Goal: Task Accomplishment & Management: Manage account settings

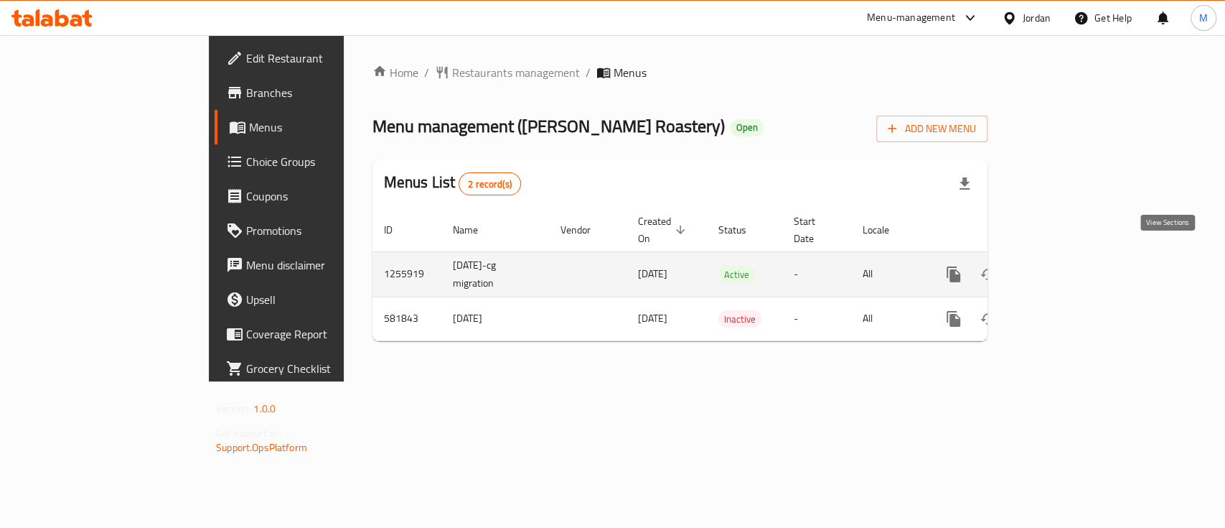
click at [1066, 266] on icon "enhanced table" at bounding box center [1057, 274] width 17 height 17
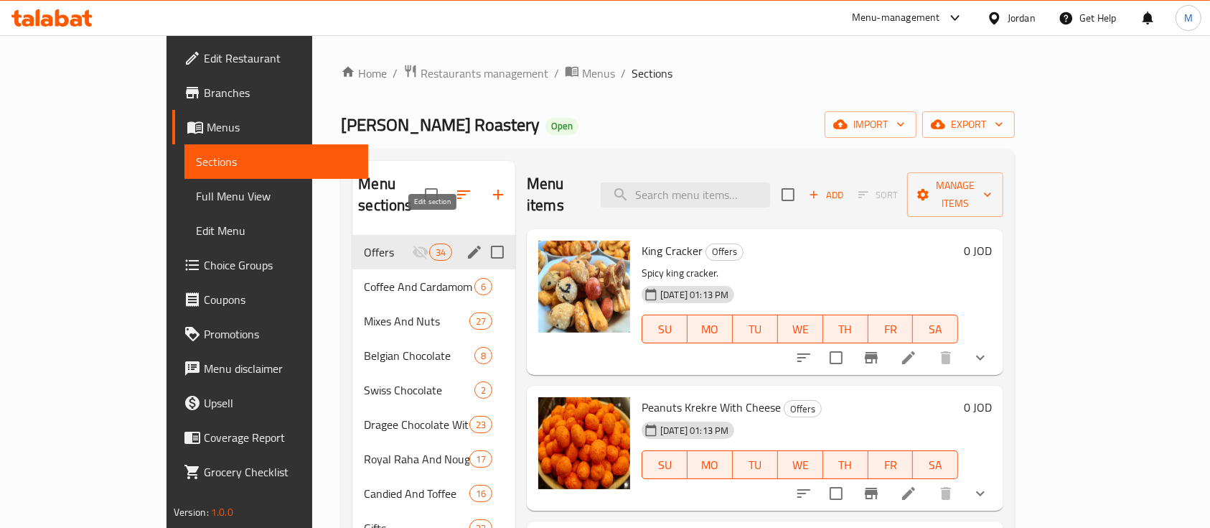
click at [468, 245] on icon "edit" at bounding box center [474, 251] width 13 height 13
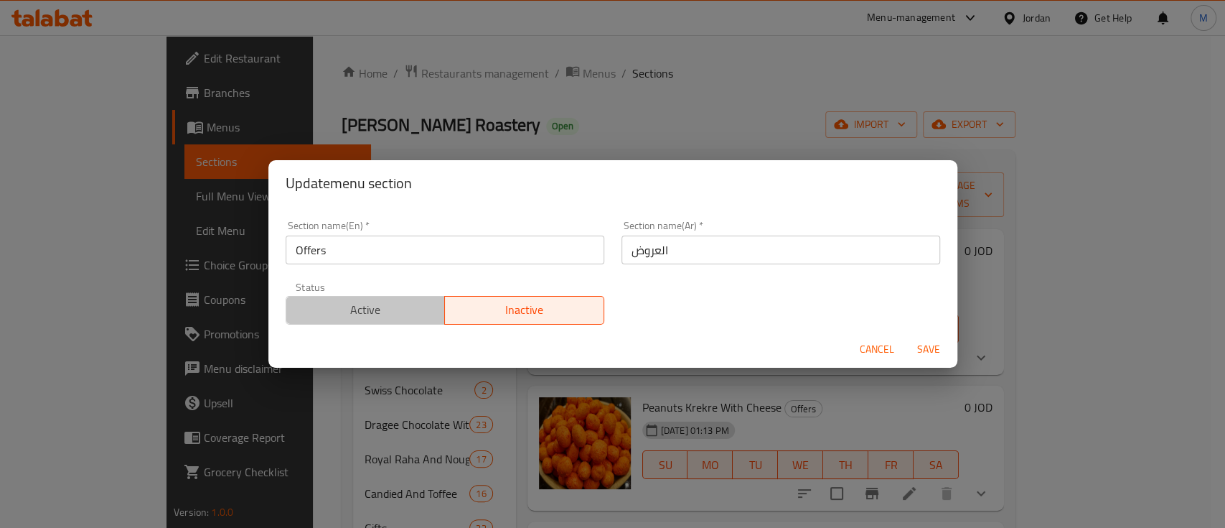
drag, startPoint x: 382, startPoint y: 306, endPoint x: 647, endPoint y: 314, distance: 265.0
click at [384, 306] on span "Active" at bounding box center [366, 309] width 148 height 21
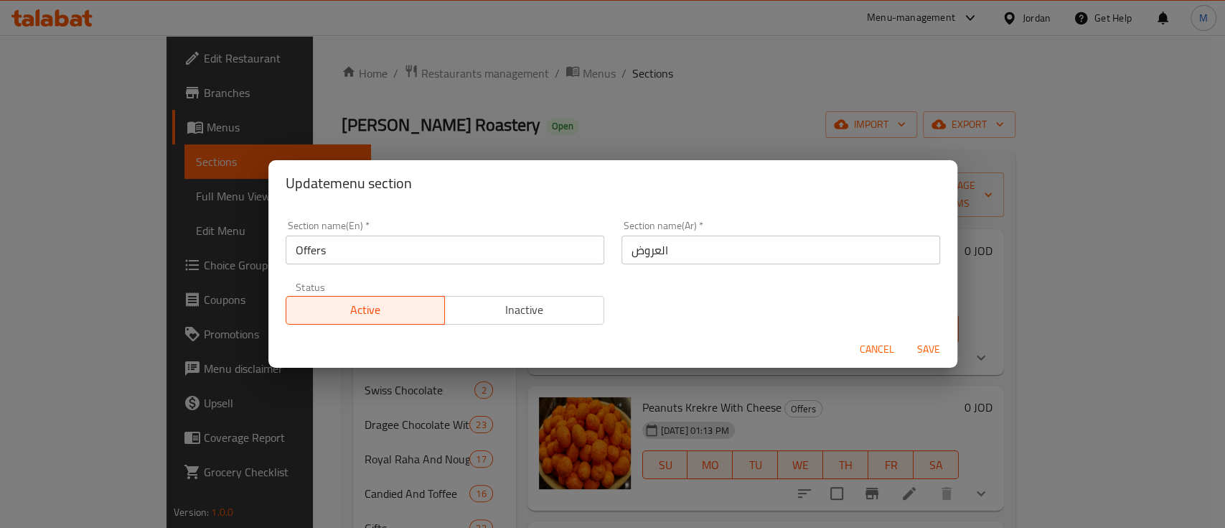
click at [924, 346] on span "Save" at bounding box center [929, 349] width 34 height 18
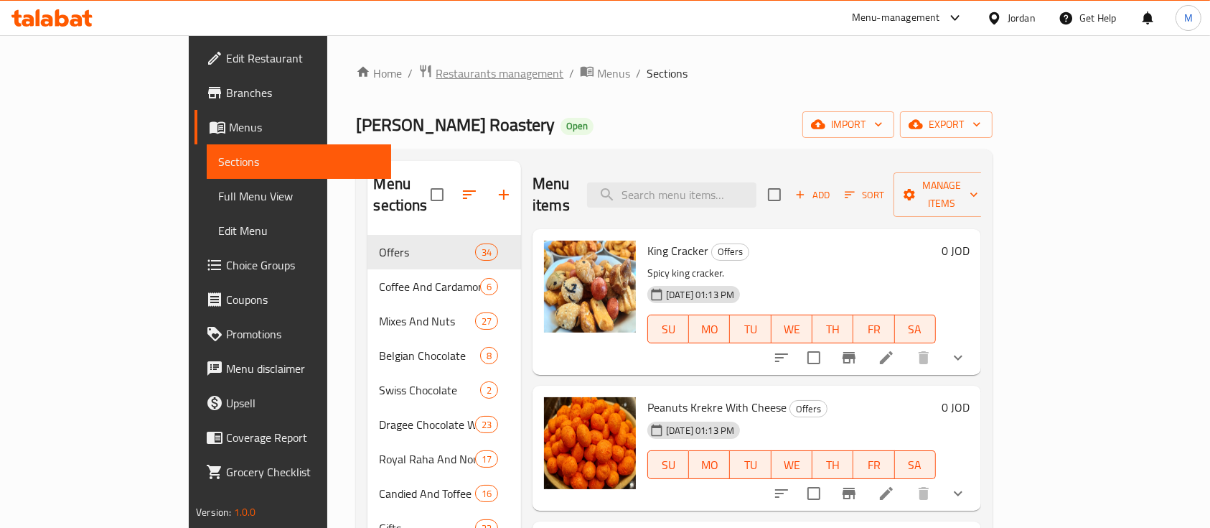
click at [436, 73] on span "Restaurants management" at bounding box center [500, 73] width 128 height 17
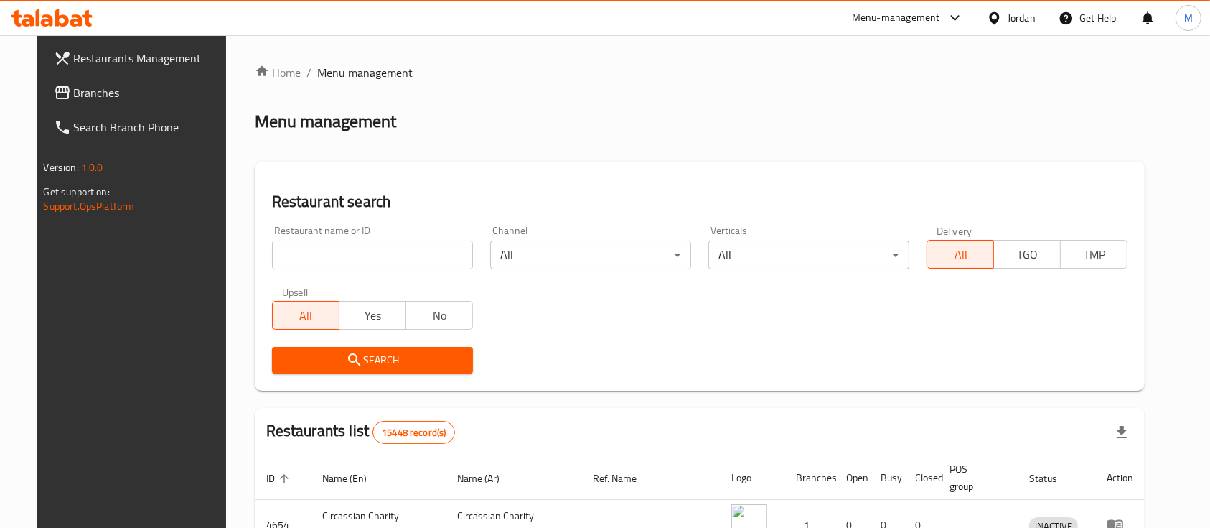
click at [391, 258] on input "search" at bounding box center [372, 254] width 201 height 29
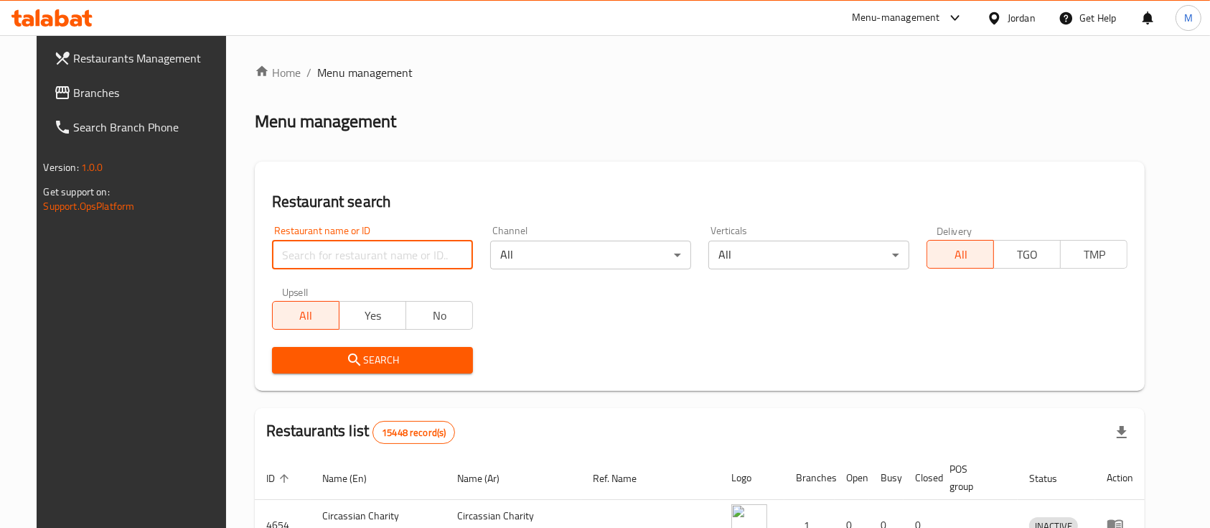
paste input "Haifa Gate Roastery"
type input "Haifa Gate Roastery"
click button "Search" at bounding box center [372, 360] width 201 height 27
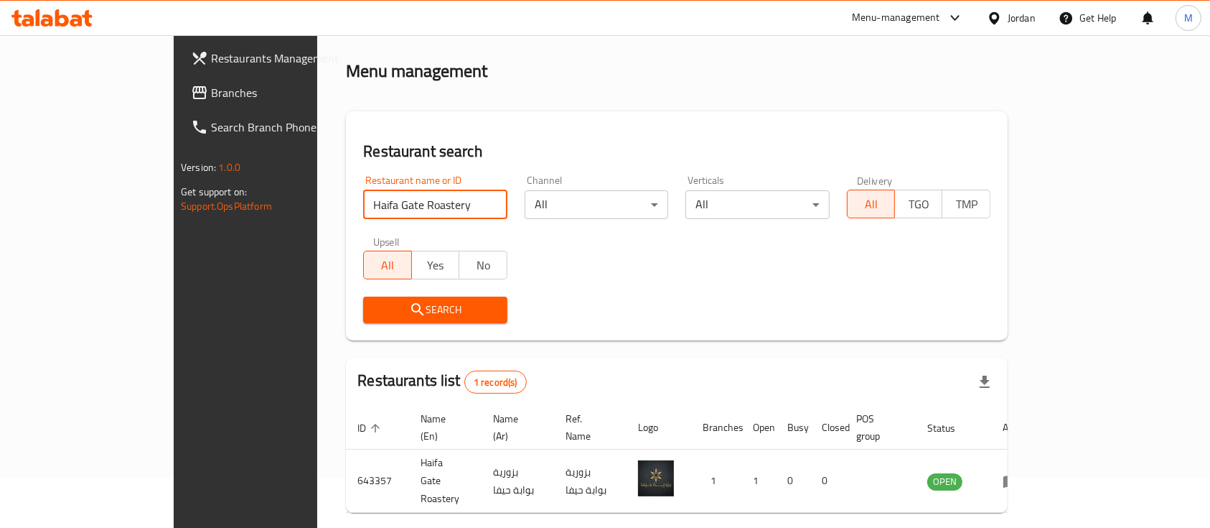
scroll to position [84, 0]
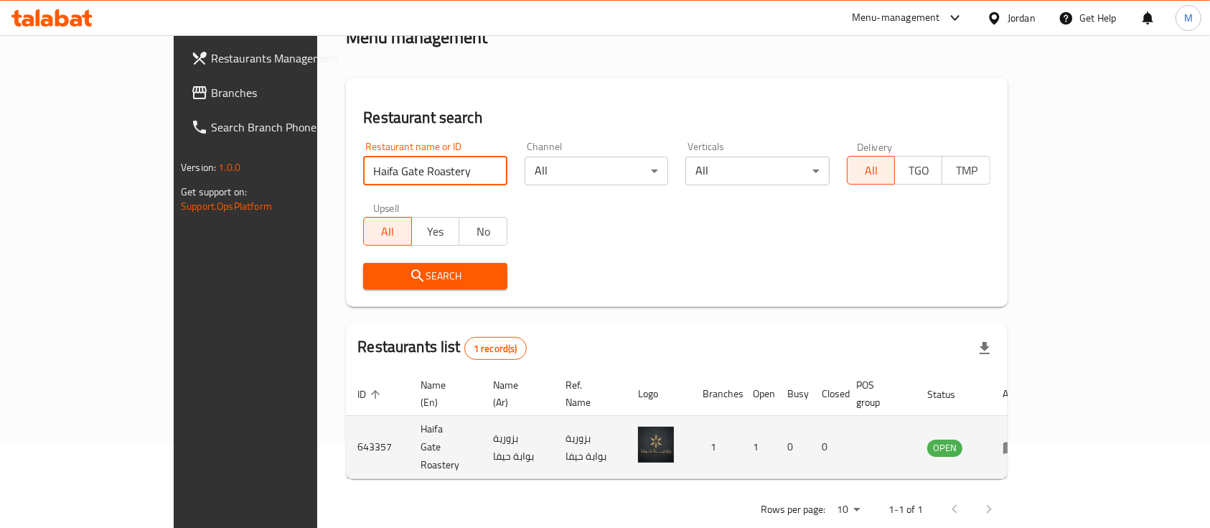
click at [1020, 439] on icon "enhanced table" at bounding box center [1011, 447] width 17 height 17
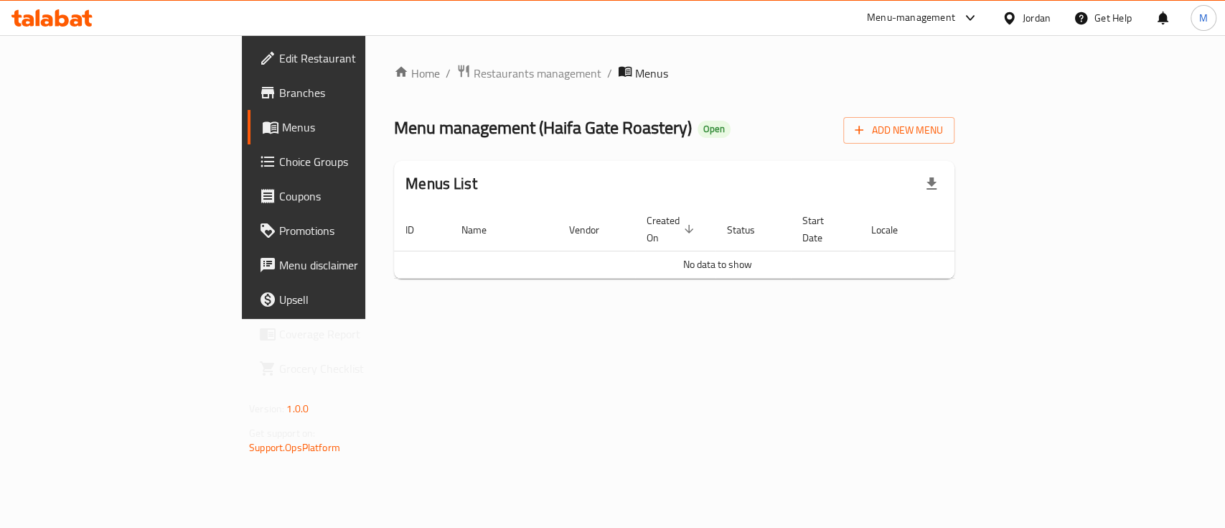
click at [282, 129] on span "Menus" at bounding box center [358, 126] width 153 height 17
click at [279, 100] on span "Branches" at bounding box center [357, 92] width 156 height 17
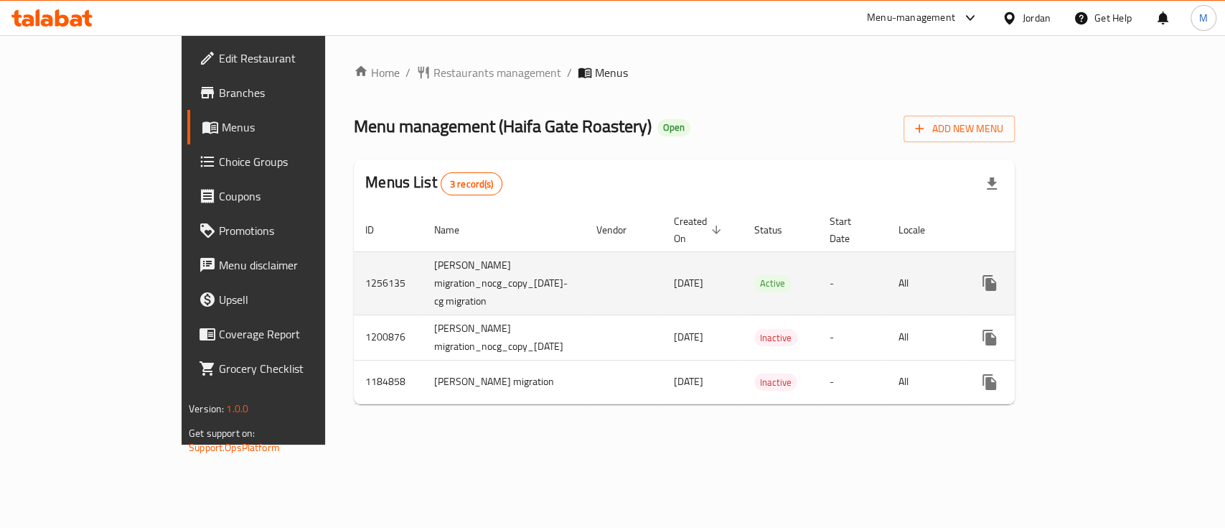
click at [1100, 276] on icon "enhanced table" at bounding box center [1093, 282] width 13 height 13
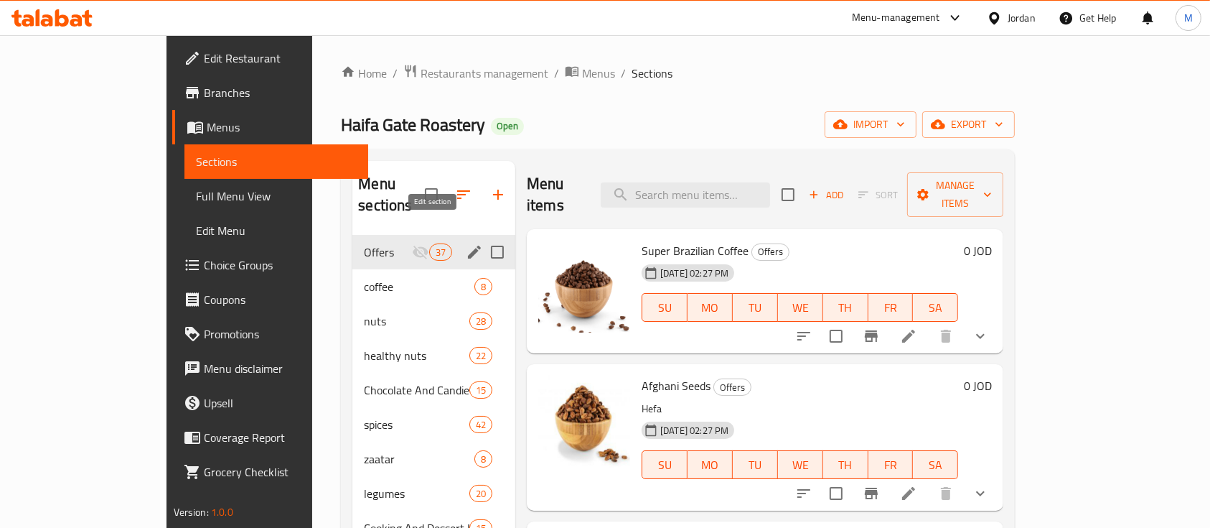
click at [468, 245] on icon "edit" at bounding box center [474, 251] width 13 height 13
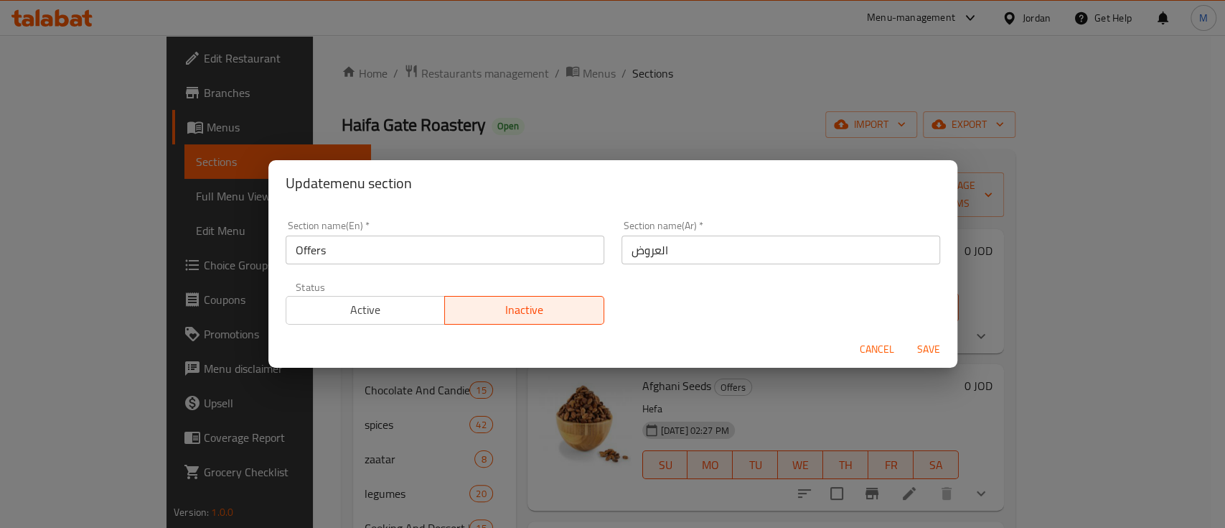
click at [385, 301] on span "Active" at bounding box center [366, 309] width 148 height 21
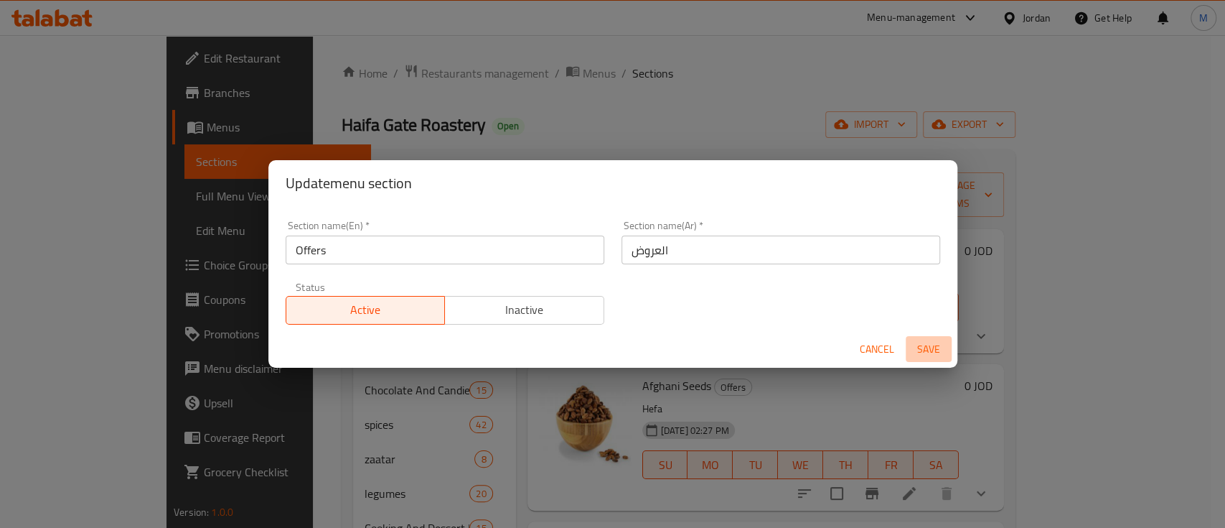
click at [927, 350] on span "Save" at bounding box center [929, 349] width 34 height 18
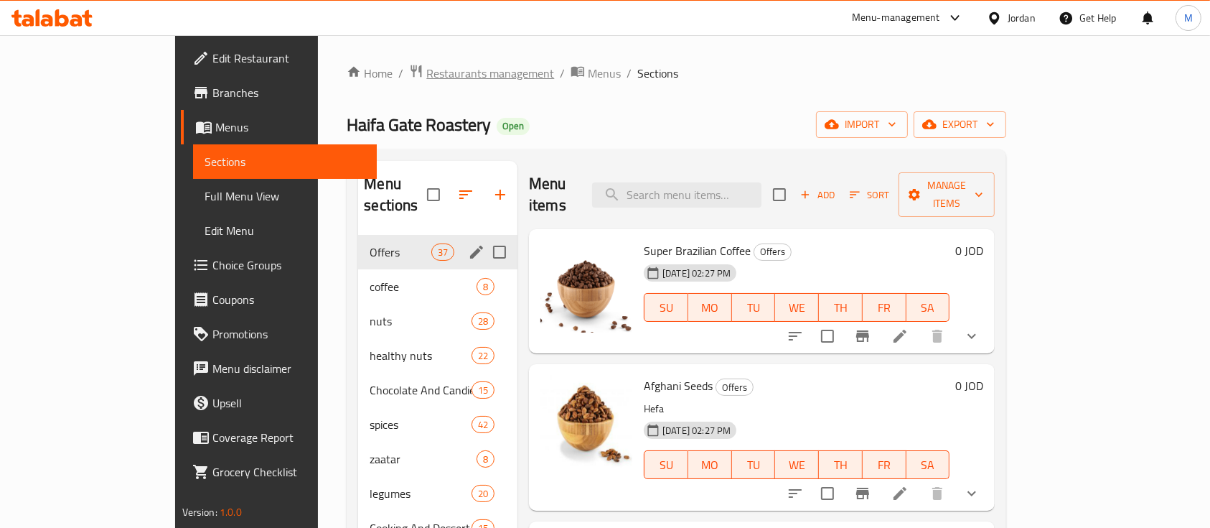
click at [426, 78] on span "Restaurants management" at bounding box center [490, 73] width 128 height 17
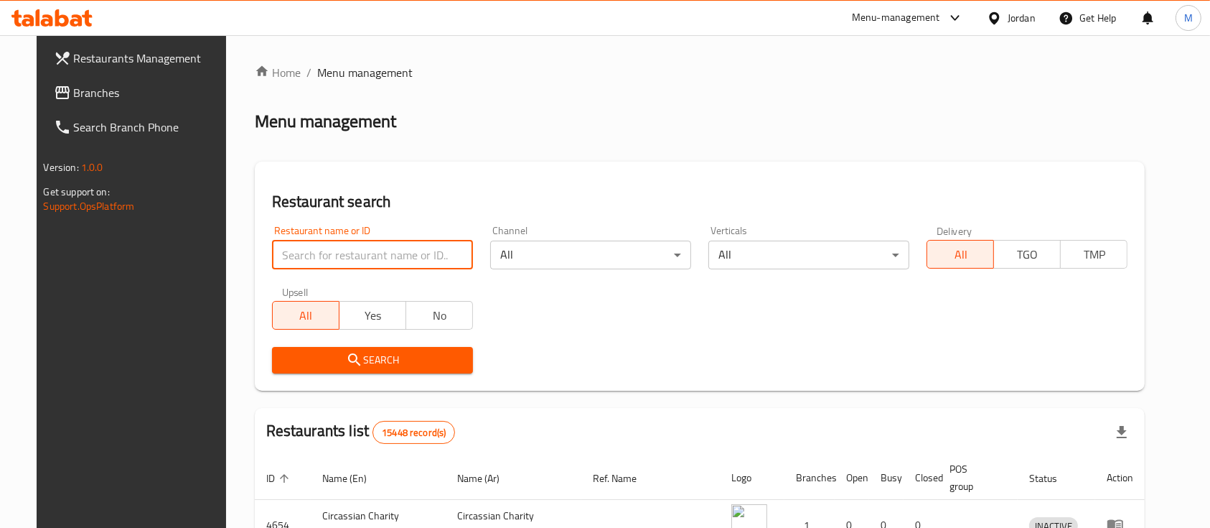
click at [357, 254] on input "search" at bounding box center [372, 254] width 201 height 29
paste input "Izhiman Roasters And Mill"
type input "Izhiman Roasters And Mill"
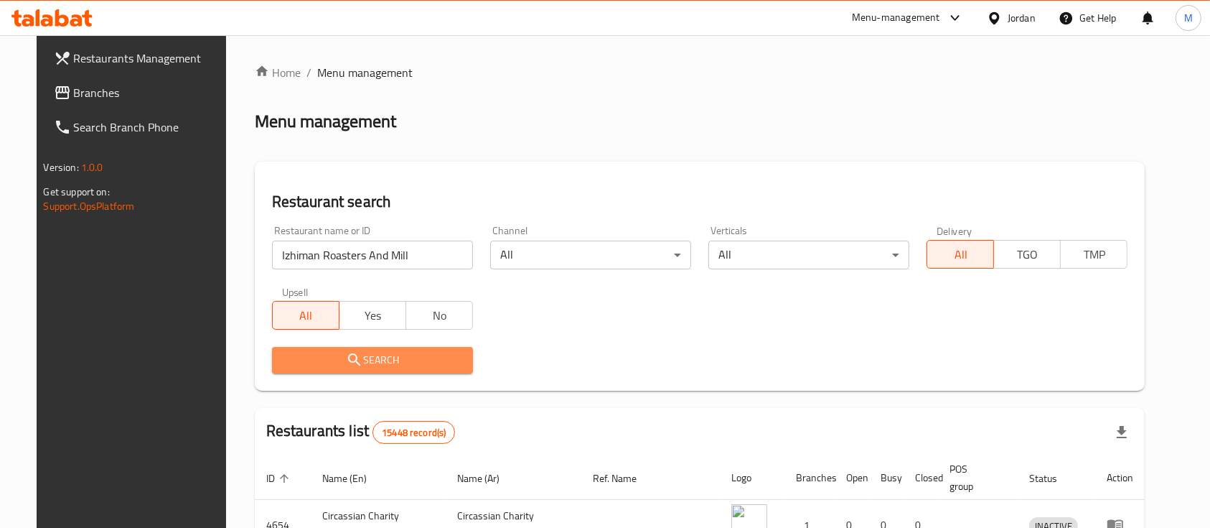
click at [393, 358] on span "Search" at bounding box center [373, 360] width 178 height 18
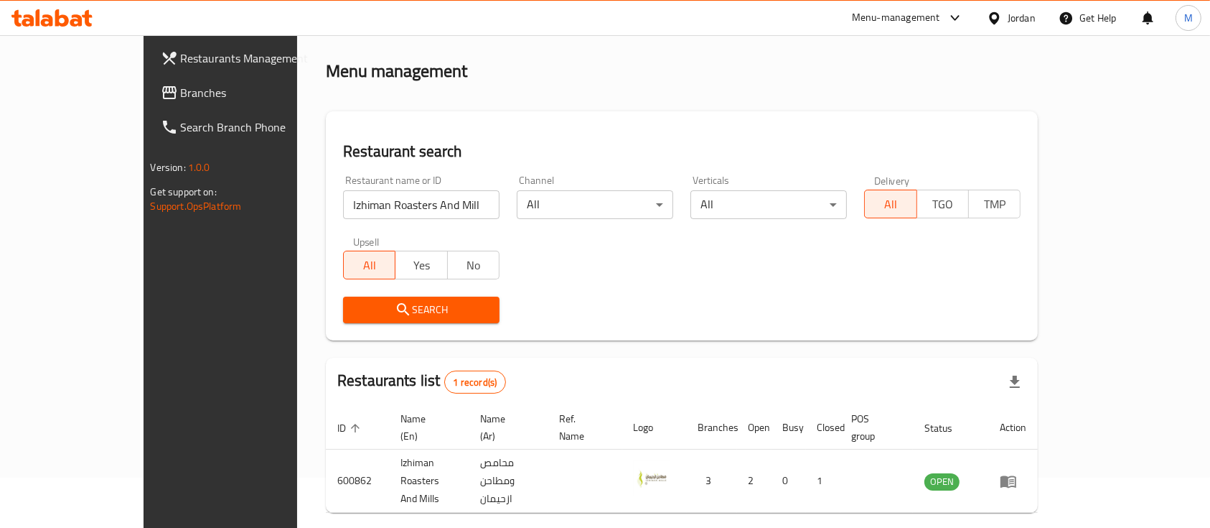
scroll to position [84, 0]
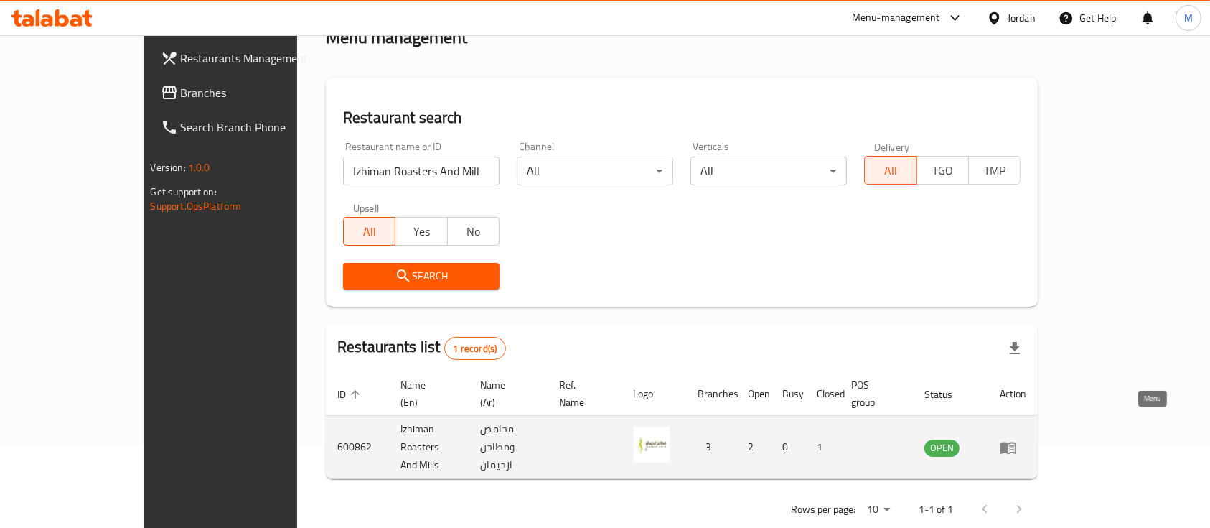
click at [1016, 441] on icon "enhanced table" at bounding box center [1009, 447] width 16 height 12
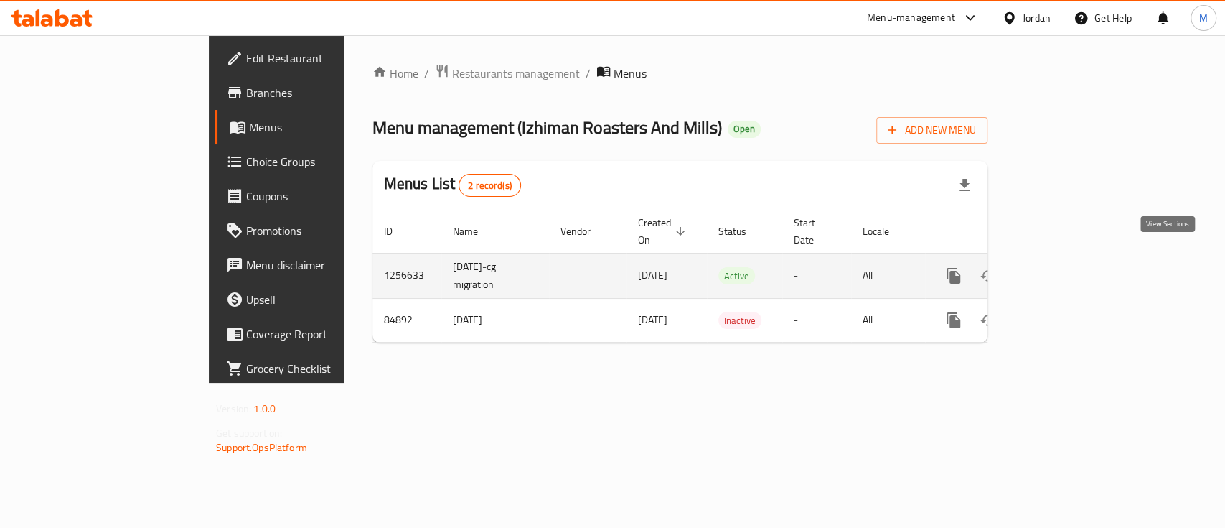
click at [1064, 269] on icon "enhanced table" at bounding box center [1057, 275] width 13 height 13
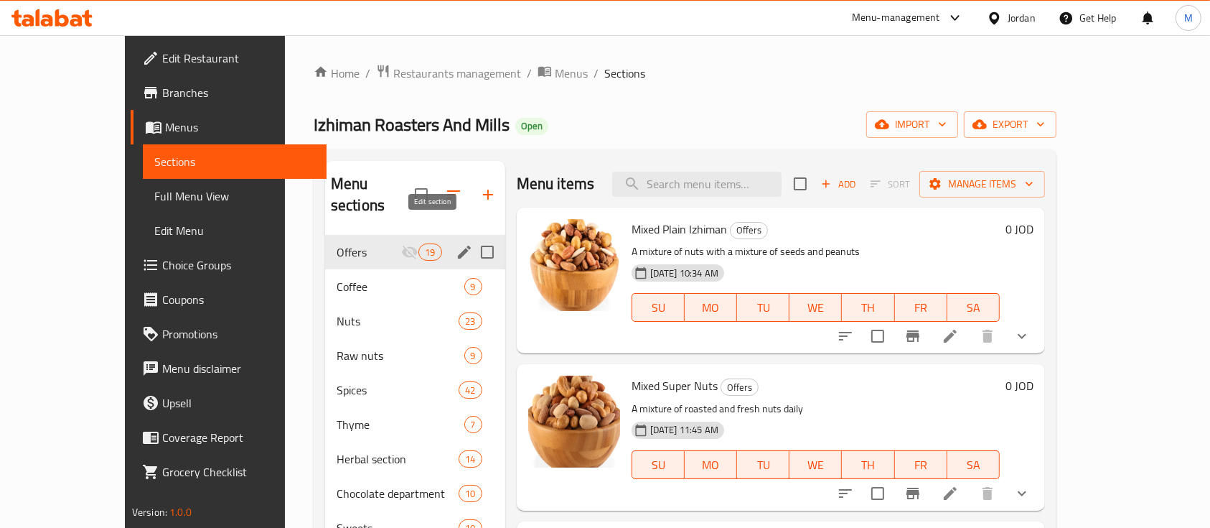
click at [456, 243] on icon "edit" at bounding box center [464, 251] width 17 height 17
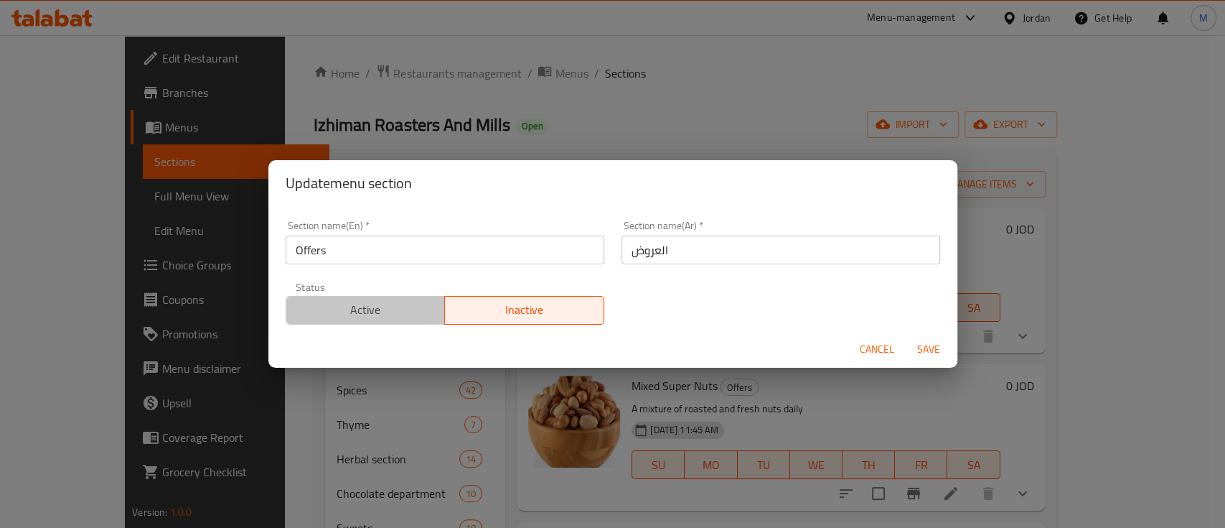
click at [369, 304] on span "Active" at bounding box center [366, 309] width 148 height 21
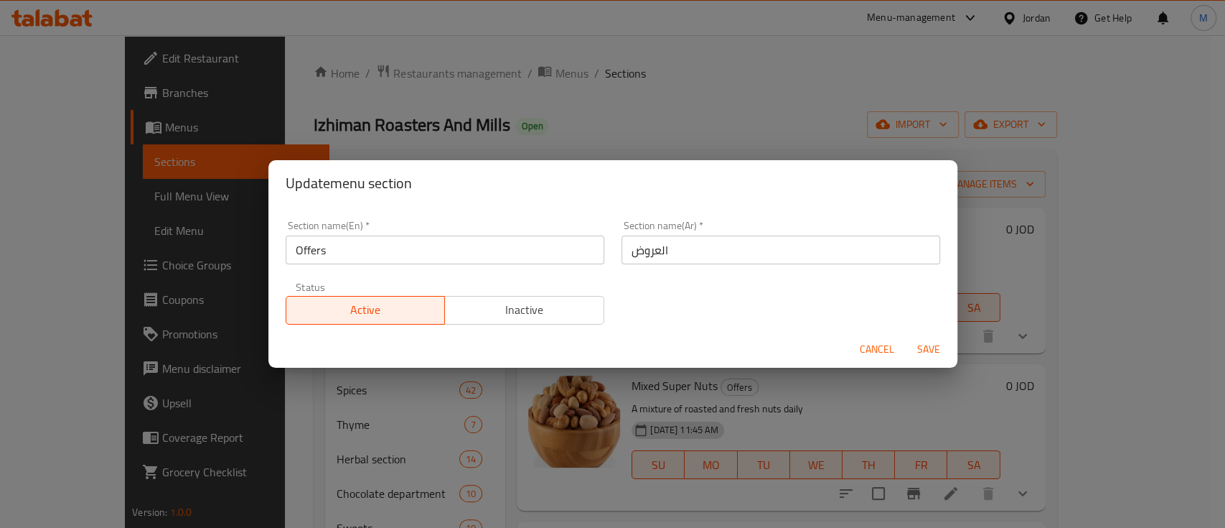
click at [930, 344] on span "Save" at bounding box center [929, 349] width 34 height 18
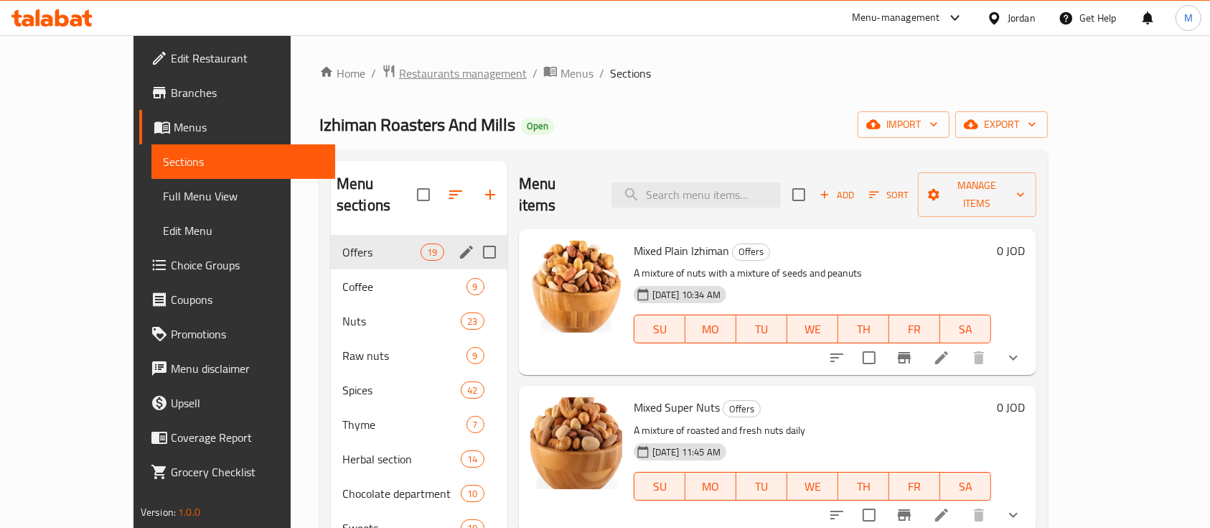
click at [419, 77] on span "Restaurants management" at bounding box center [463, 73] width 128 height 17
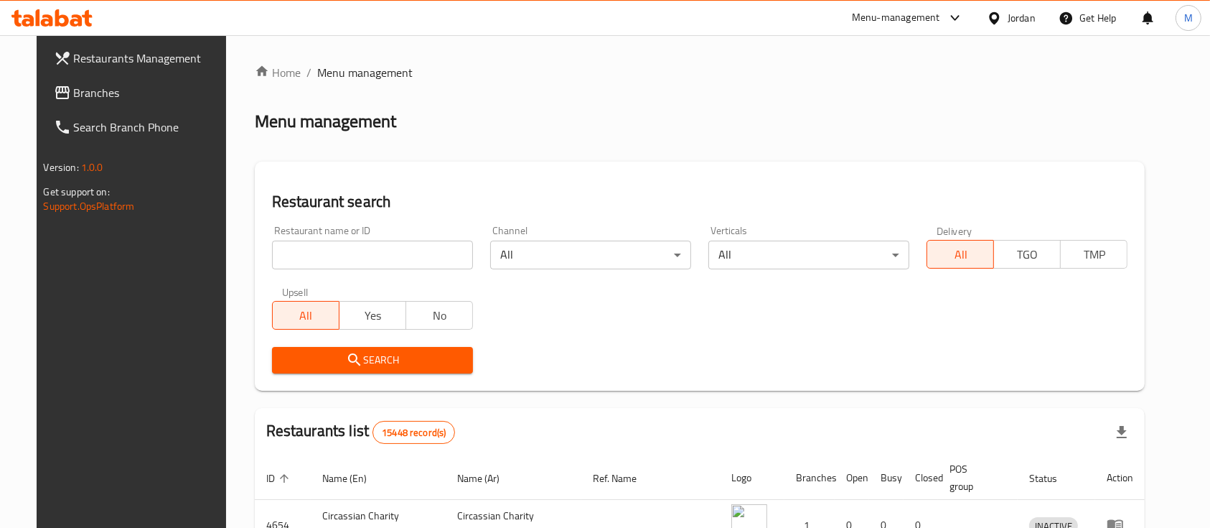
click at [384, 258] on input "search" at bounding box center [372, 254] width 201 height 29
paste input "Saffaron Kingdom"
type input "Saffaron Kingdom"
click button "Search" at bounding box center [372, 360] width 201 height 27
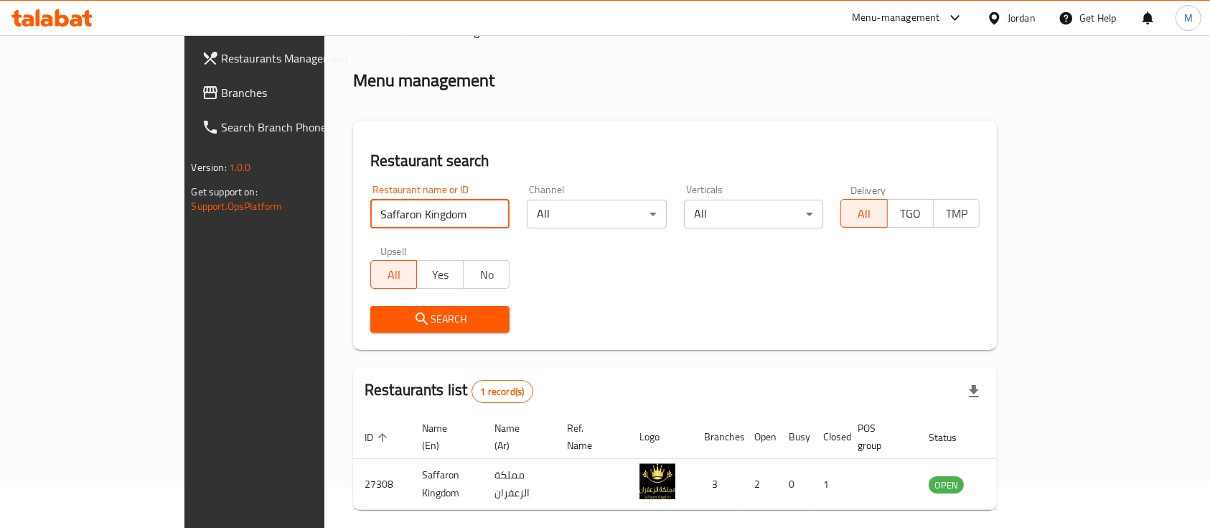
scroll to position [84, 0]
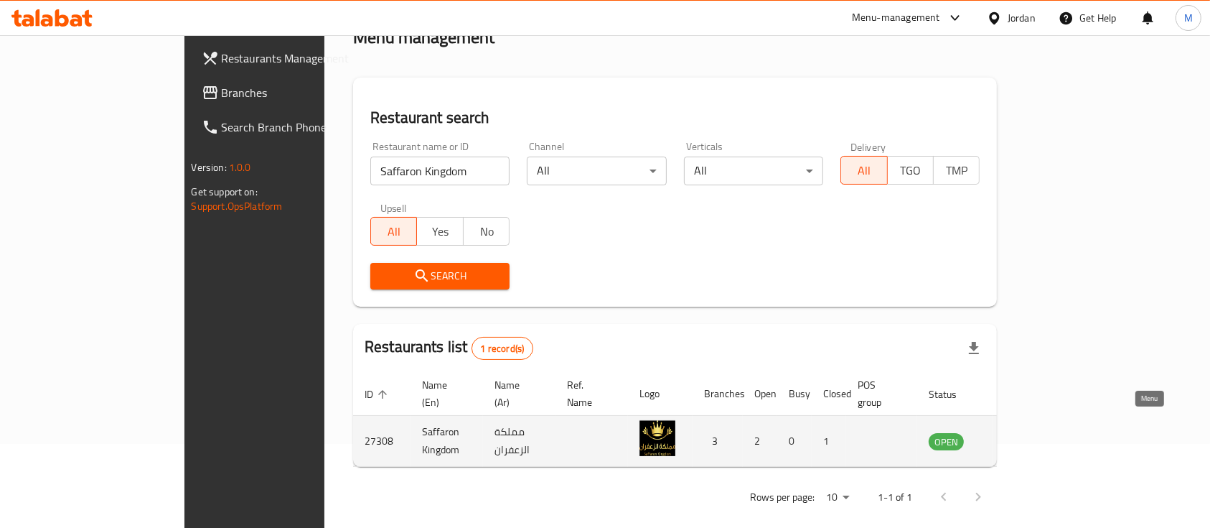
click at [1021, 432] on icon "enhanced table" at bounding box center [1012, 440] width 17 height 17
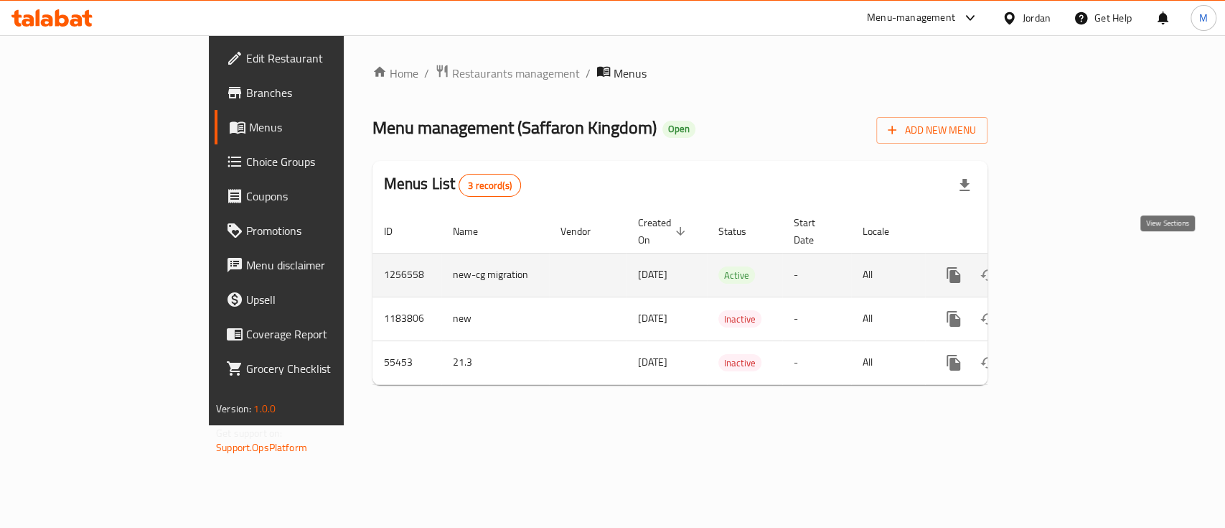
click at [1066, 266] on icon "enhanced table" at bounding box center [1057, 274] width 17 height 17
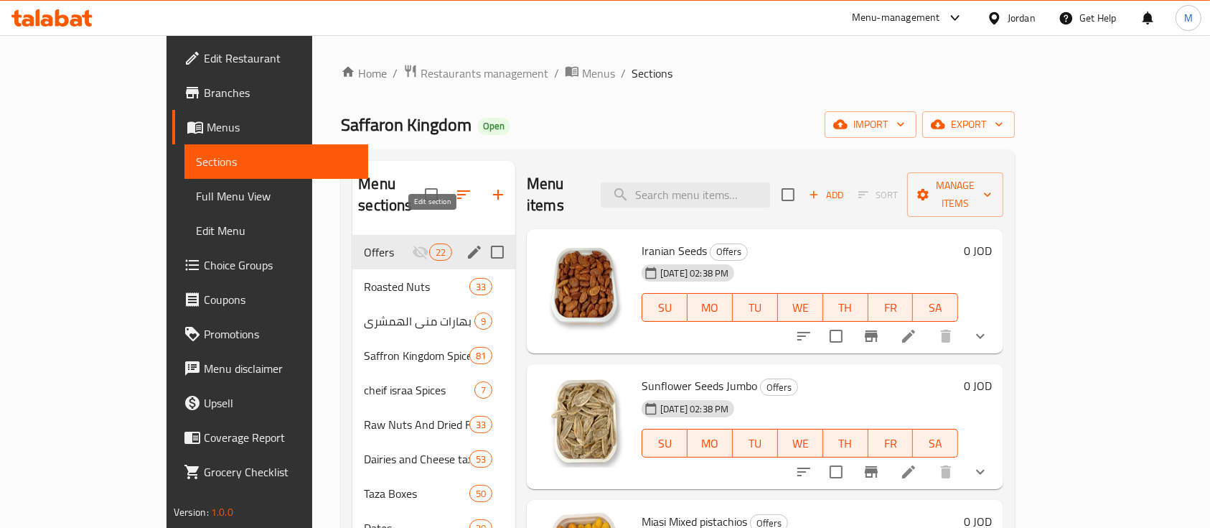
click at [468, 245] on icon "edit" at bounding box center [474, 251] width 13 height 13
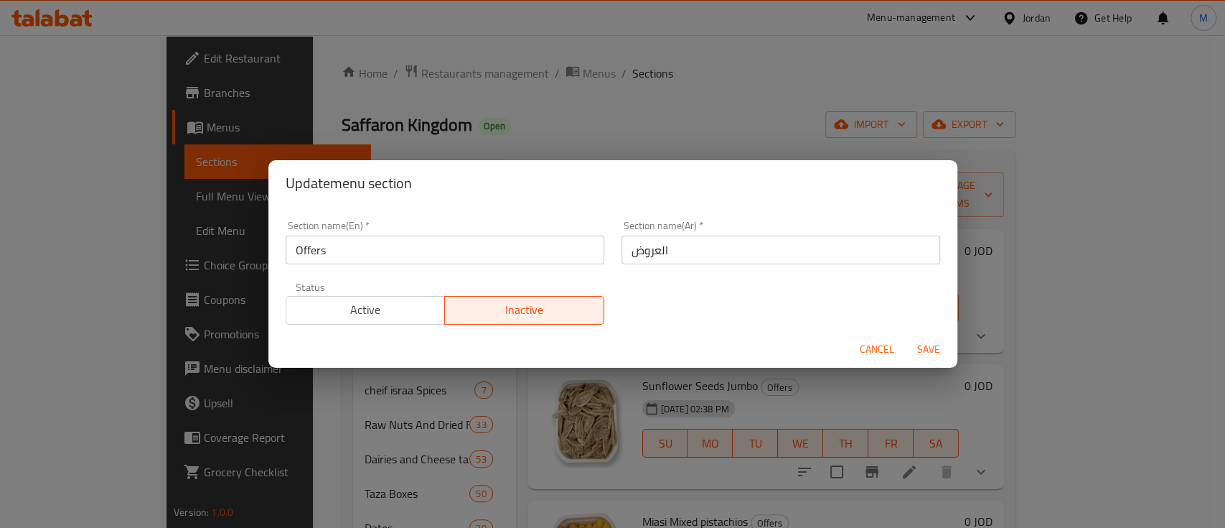
click at [401, 314] on span "Active" at bounding box center [366, 309] width 148 height 21
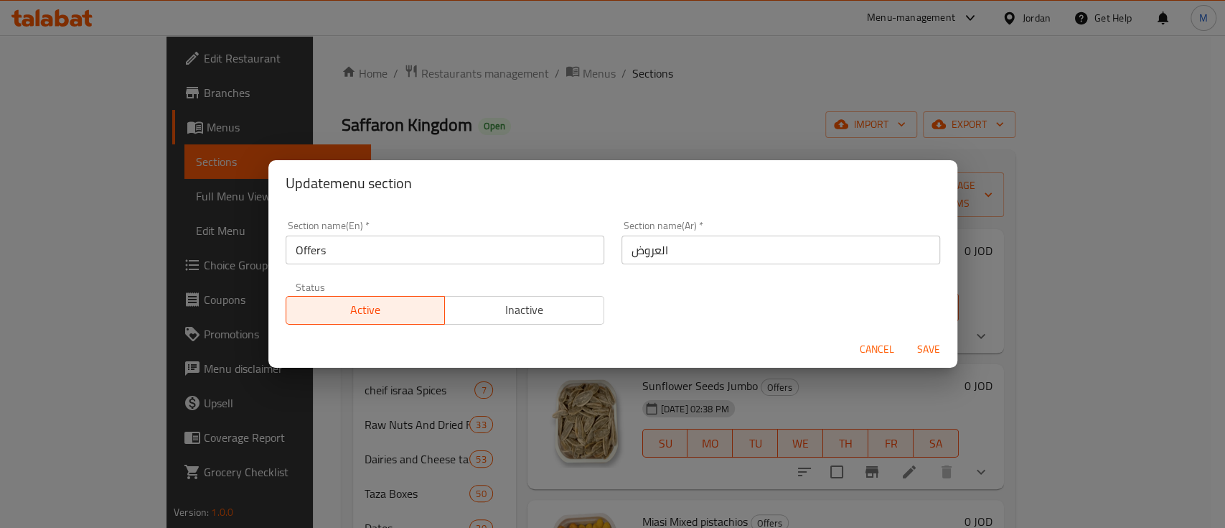
click at [932, 345] on span "Save" at bounding box center [929, 349] width 34 height 18
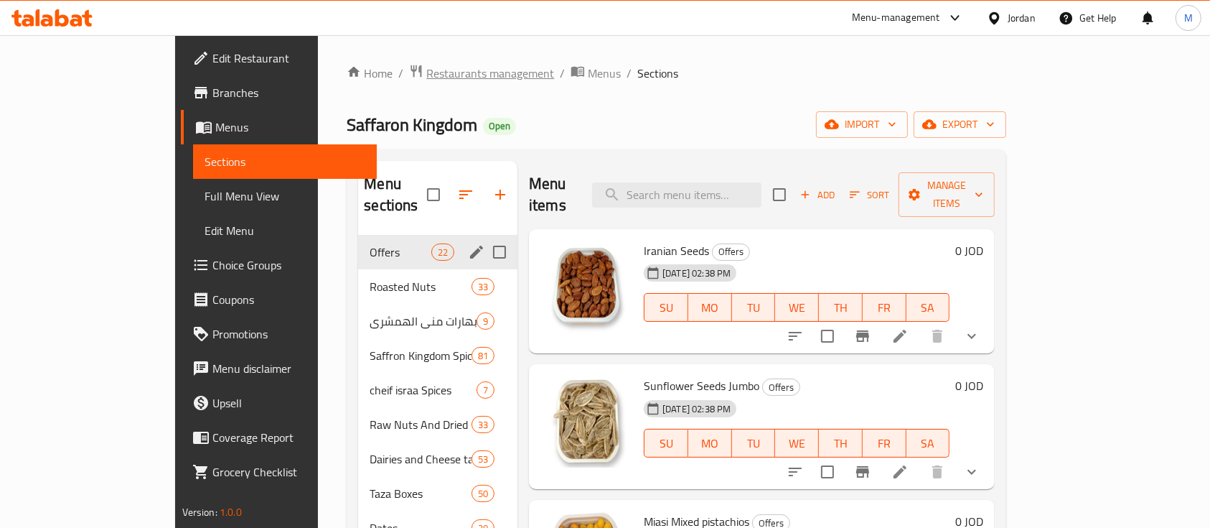
click at [426, 73] on span "Restaurants management" at bounding box center [490, 73] width 128 height 17
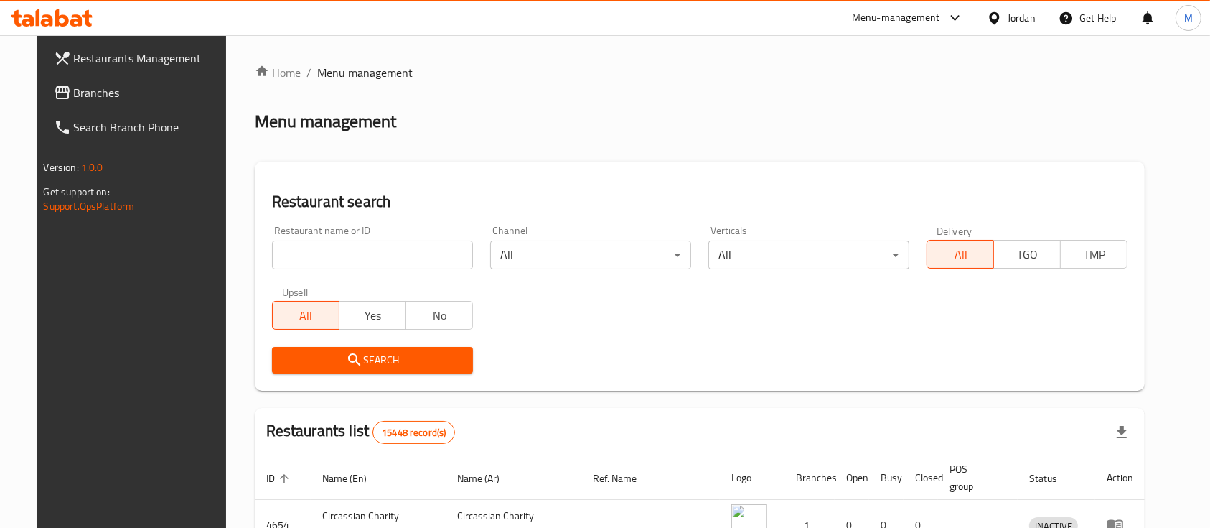
click at [413, 267] on input "search" at bounding box center [372, 254] width 201 height 29
click at [454, 187] on div "Restaurant search Restaurant name or ID Restaurant name or ID Channel All ​ Ver…" at bounding box center [700, 275] width 891 height 229
click at [324, 249] on input "search" at bounding box center [372, 254] width 201 height 29
type input "الخواجا"
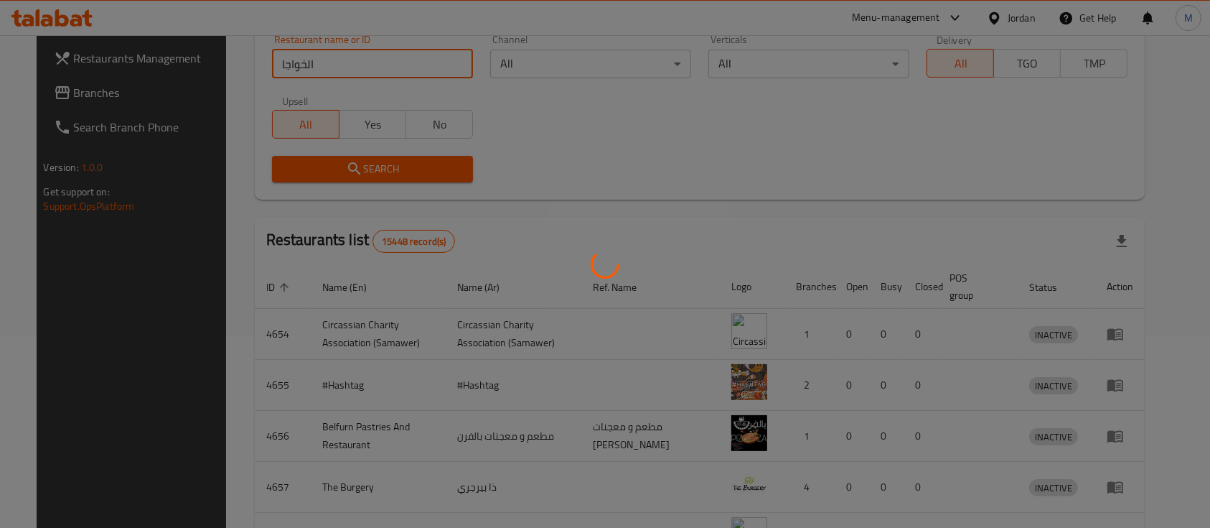
scroll to position [84, 0]
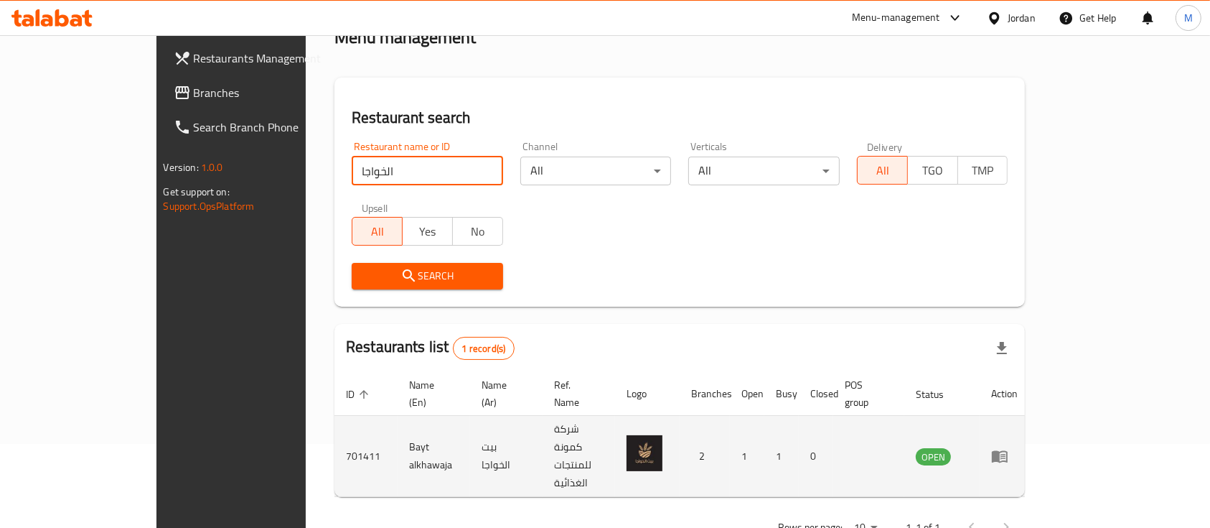
click at [1008, 451] on icon "enhanced table" at bounding box center [1000, 457] width 16 height 12
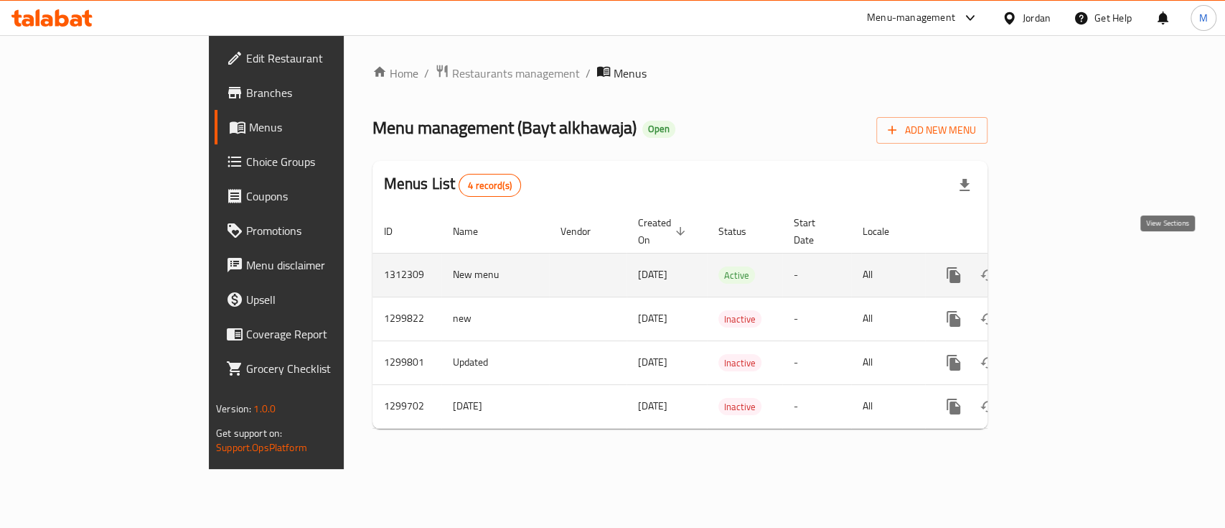
click at [1066, 266] on icon "enhanced table" at bounding box center [1057, 274] width 17 height 17
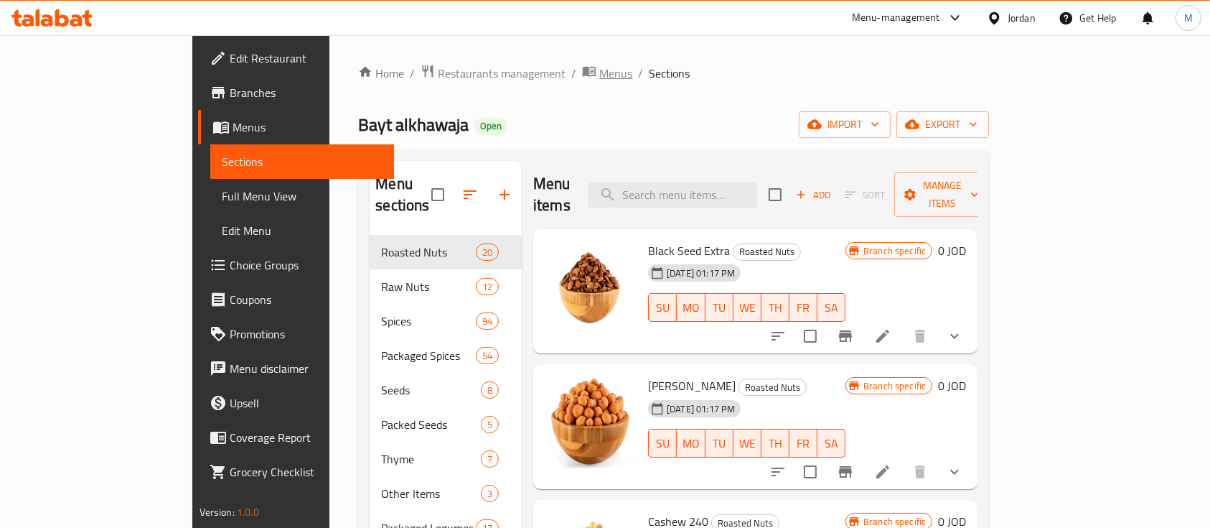
click at [599, 80] on span "Menus" at bounding box center [615, 73] width 33 height 17
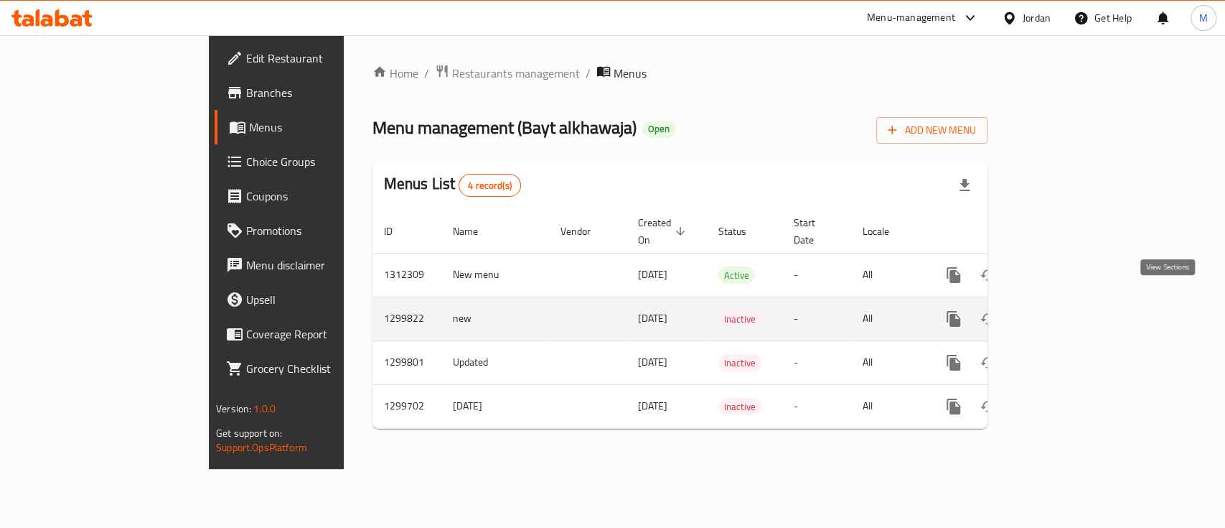
click at [1064, 312] on icon "enhanced table" at bounding box center [1057, 318] width 13 height 13
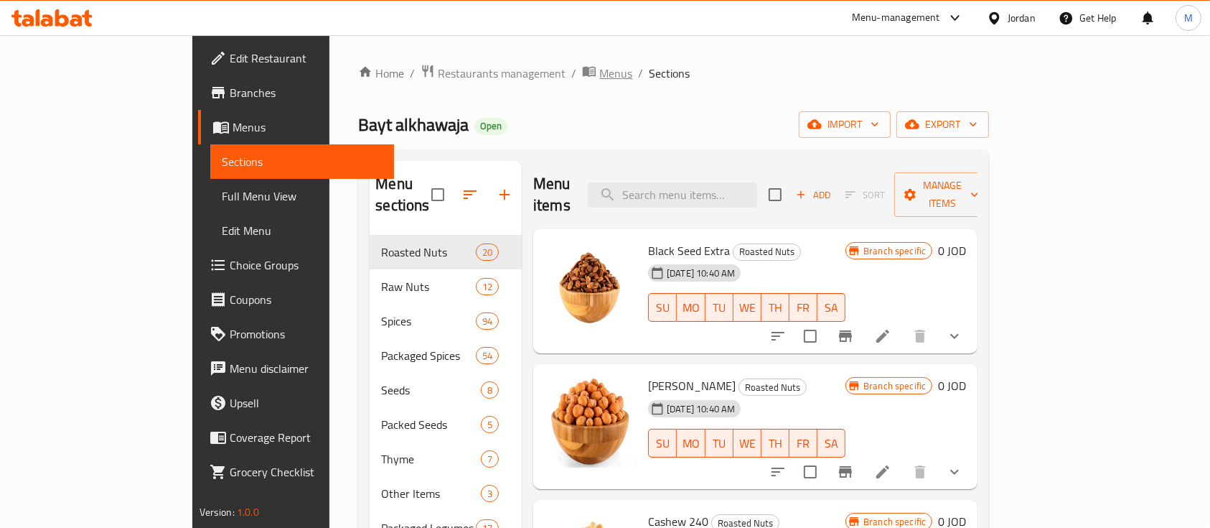
click at [599, 80] on span "Menus" at bounding box center [615, 73] width 33 height 17
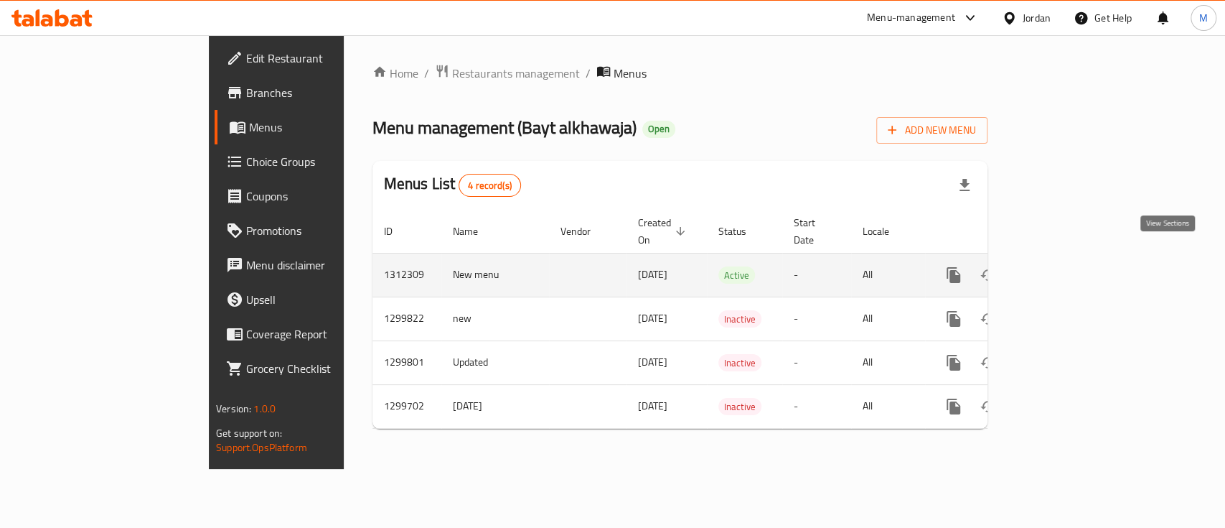
click at [1066, 266] on icon "enhanced table" at bounding box center [1057, 274] width 17 height 17
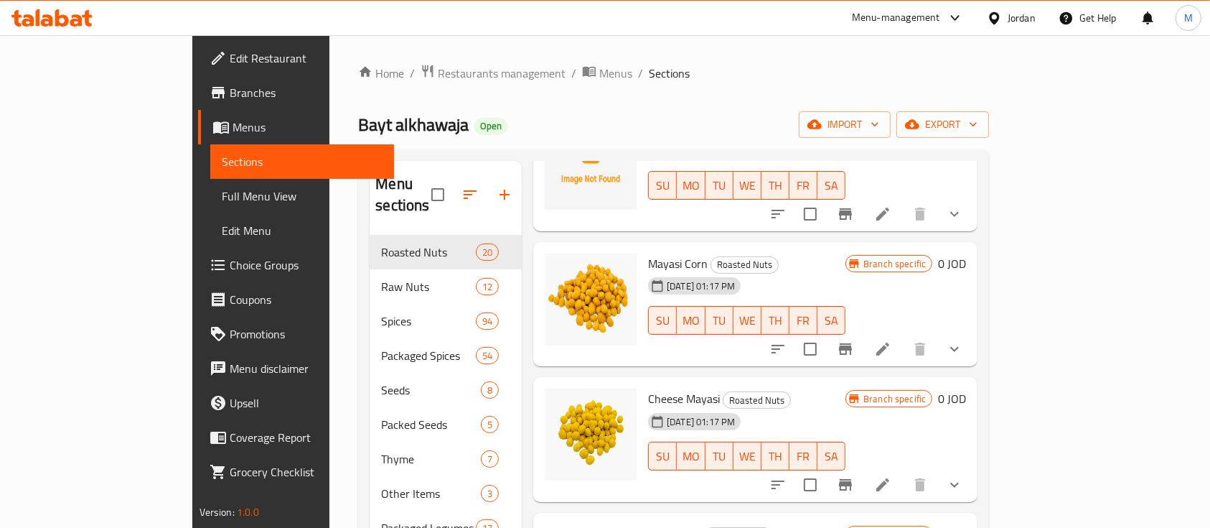
scroll to position [1339, 0]
click at [599, 71] on span "Menus" at bounding box center [615, 73] width 33 height 17
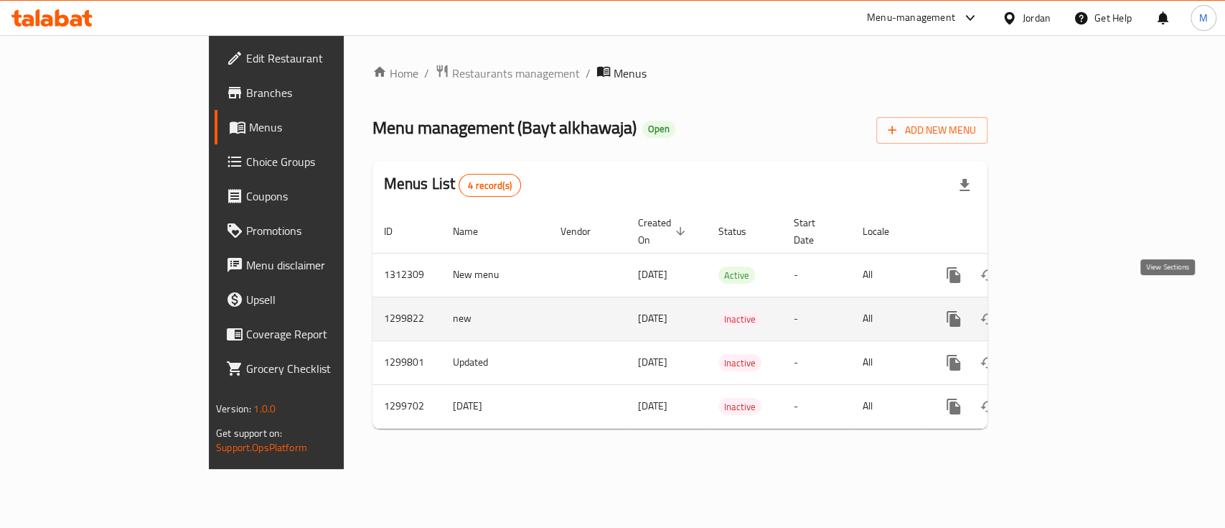
click at [1064, 312] on icon "enhanced table" at bounding box center [1057, 318] width 13 height 13
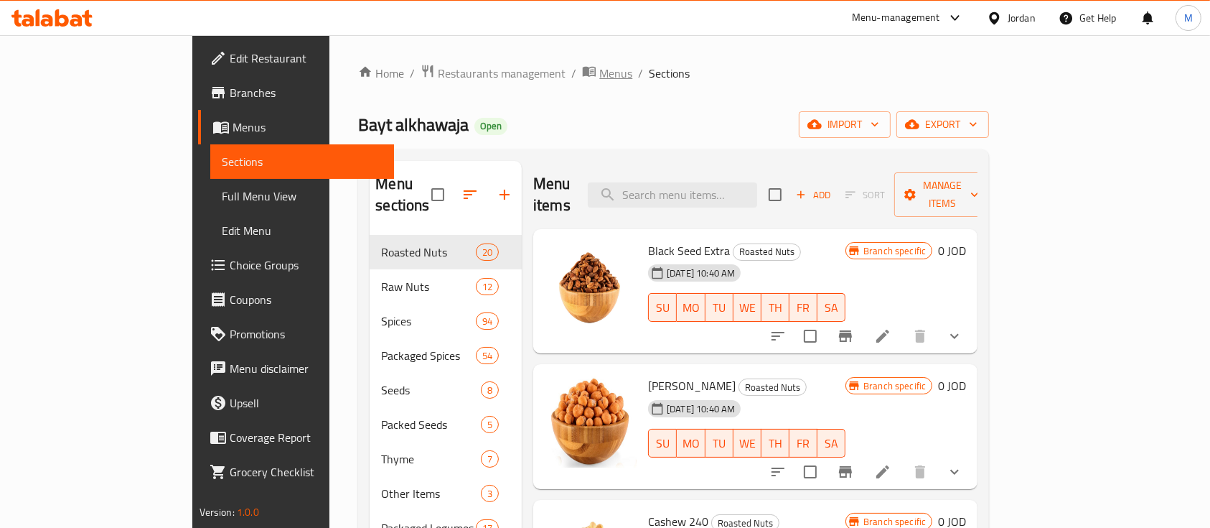
click at [599, 76] on span "Menus" at bounding box center [615, 73] width 33 height 17
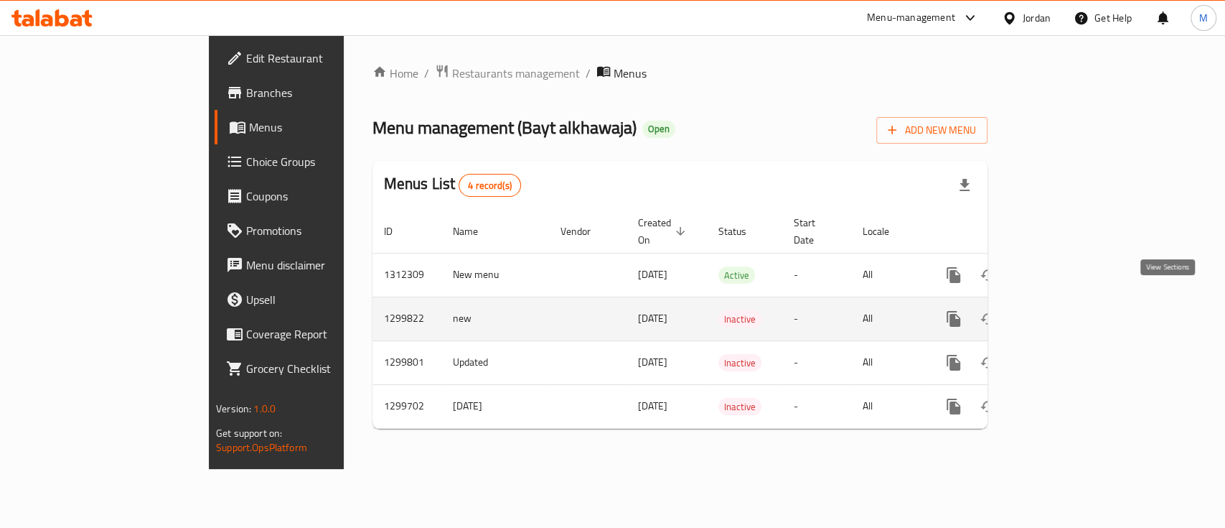
click at [1064, 312] on icon "enhanced table" at bounding box center [1057, 318] width 13 height 13
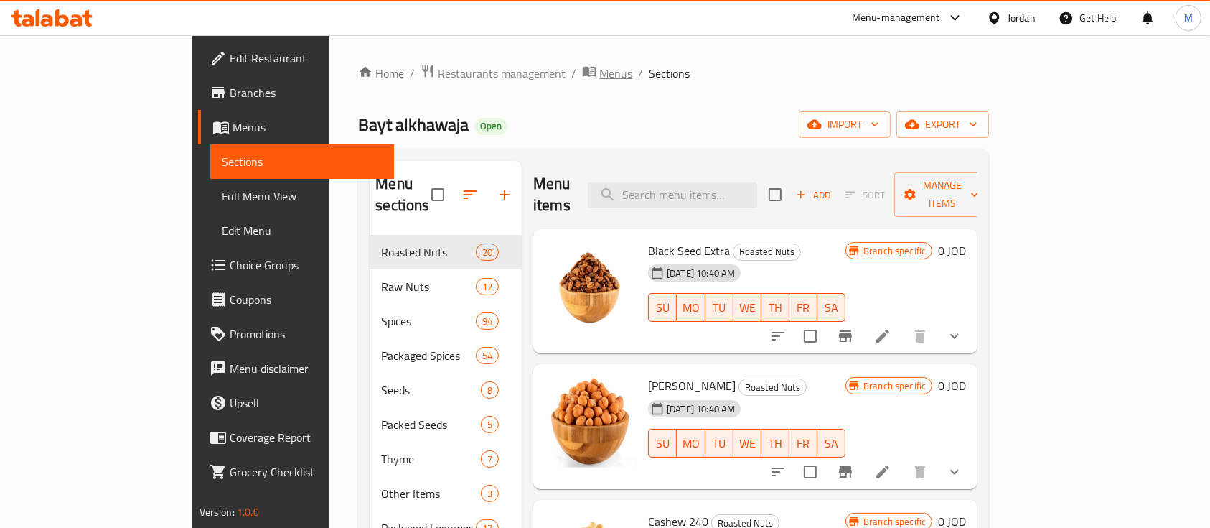
click at [599, 82] on span "Menus" at bounding box center [615, 73] width 33 height 17
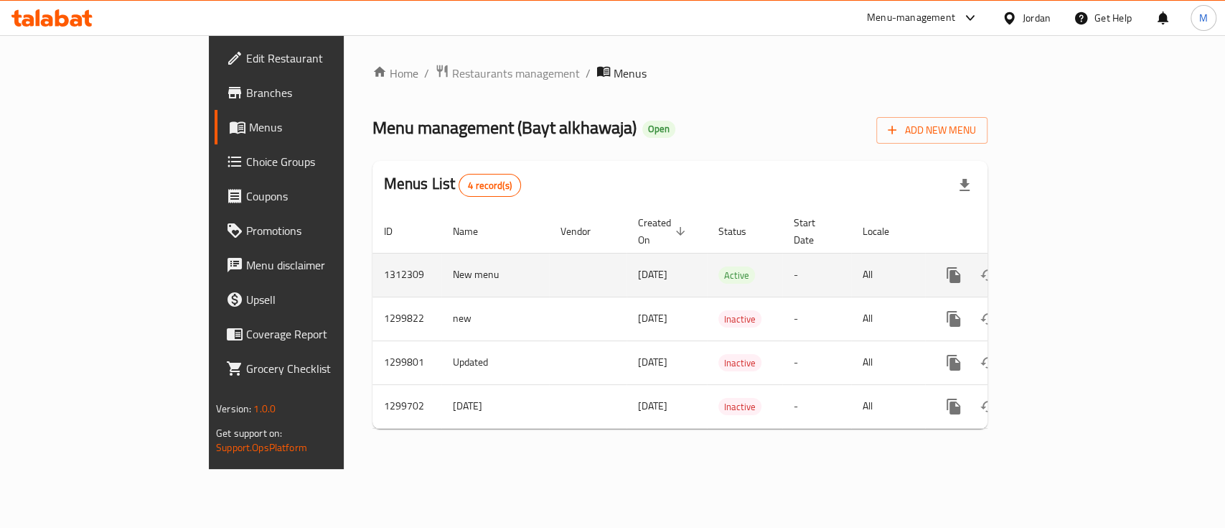
click at [1066, 266] on icon "enhanced table" at bounding box center [1057, 274] width 17 height 17
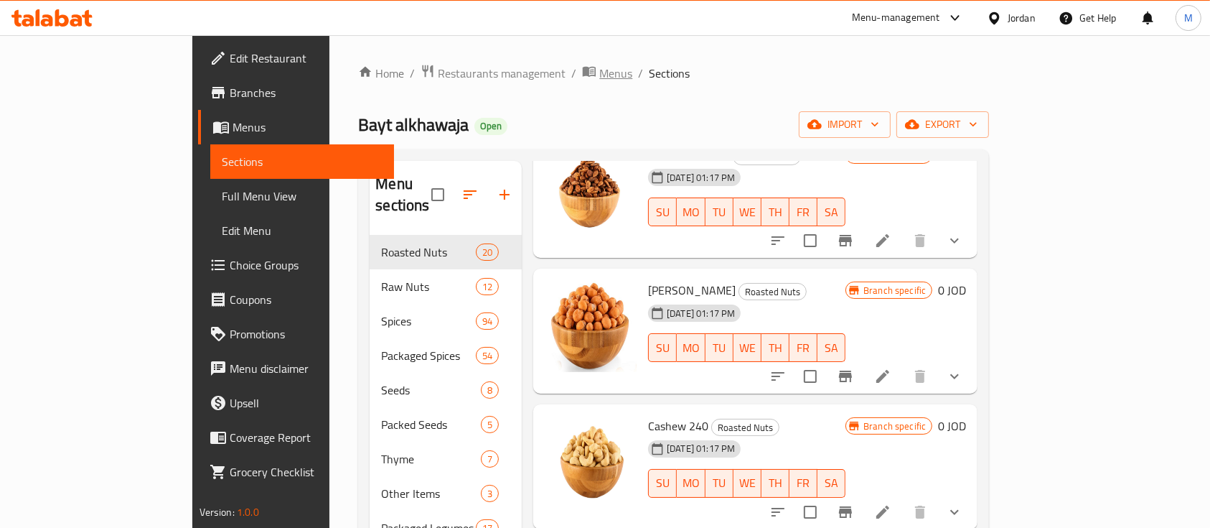
click at [599, 78] on span "Menus" at bounding box center [615, 73] width 33 height 17
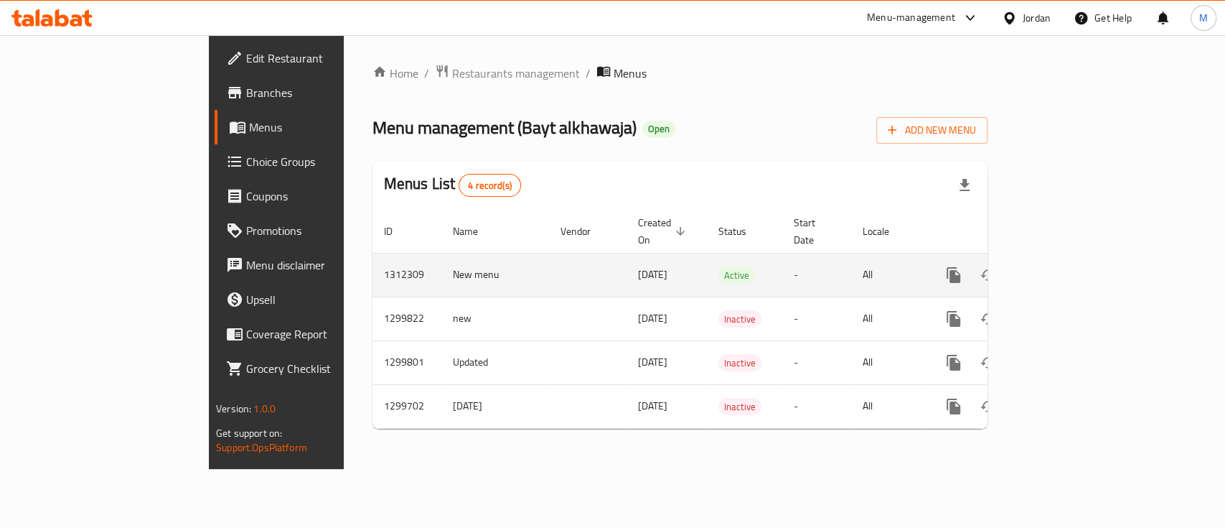
click at [1074, 258] on link "enhanced table" at bounding box center [1057, 275] width 34 height 34
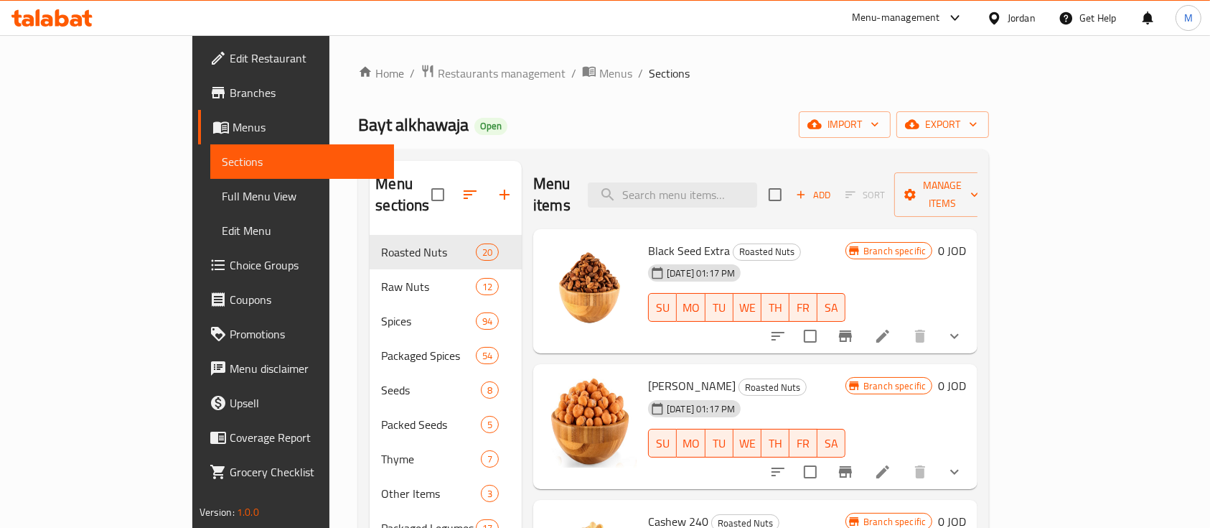
click at [358, 127] on span "Bayt alkhawaja" at bounding box center [413, 124] width 111 height 32
copy span "Bayt alkhawaja"
click at [648, 240] on span "Black Seed Extra" at bounding box center [689, 251] width 82 height 22
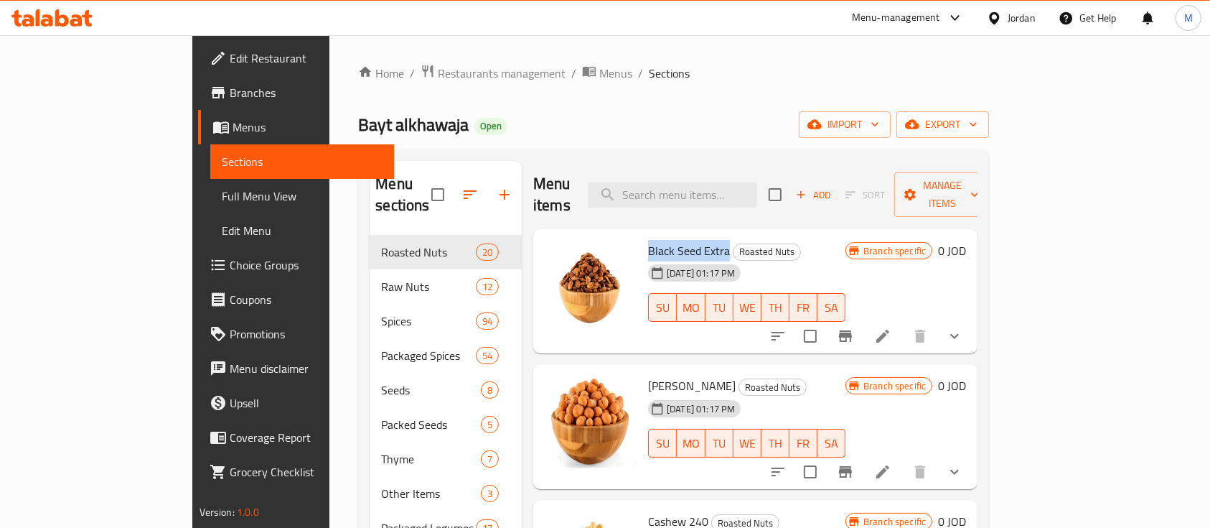
drag, startPoint x: 680, startPoint y: 230, endPoint x: 603, endPoint y: 226, distance: 76.9
click at [648, 240] on span "Black Seed Extra" at bounding box center [689, 251] width 82 height 22
copy span "Black Seed Extra"
click at [648, 375] on span "[PERSON_NAME]" at bounding box center [692, 386] width 88 height 22
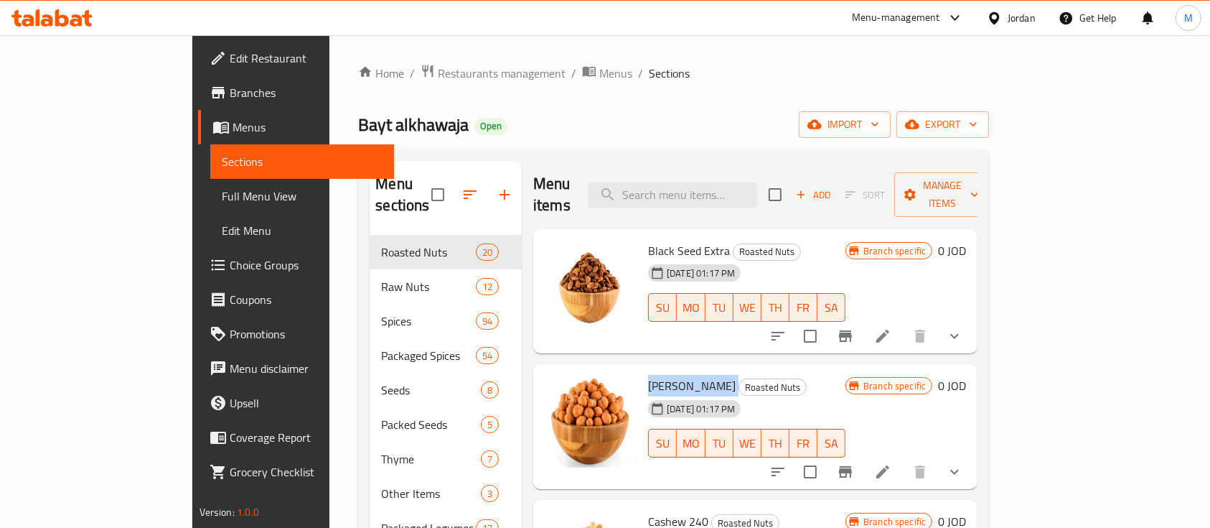
click at [648, 375] on span "[PERSON_NAME]" at bounding box center [692, 386] width 88 height 22
copy h6 "[PERSON_NAME]"
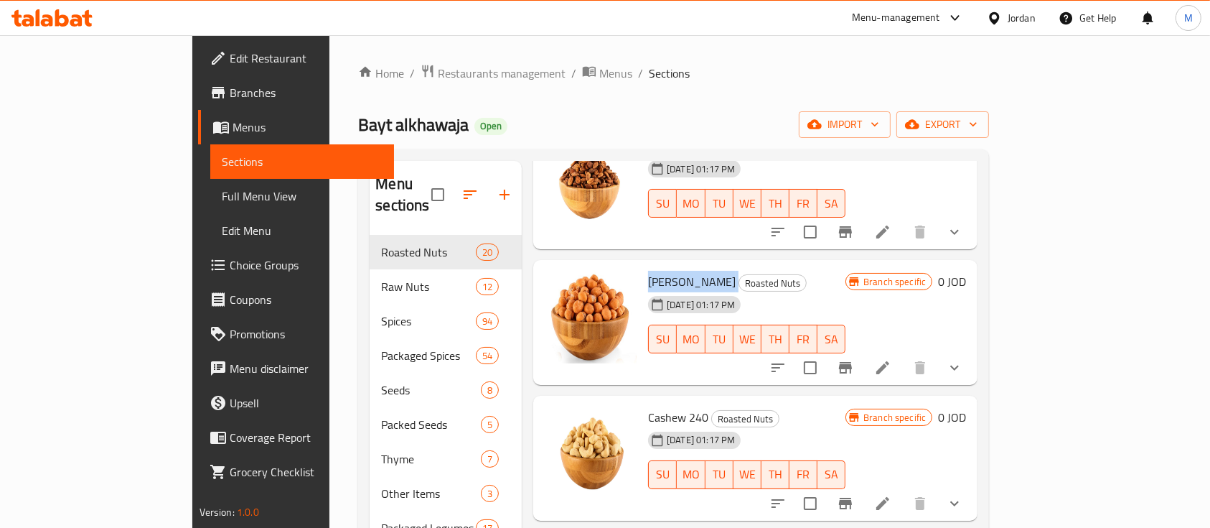
scroll to position [191, 0]
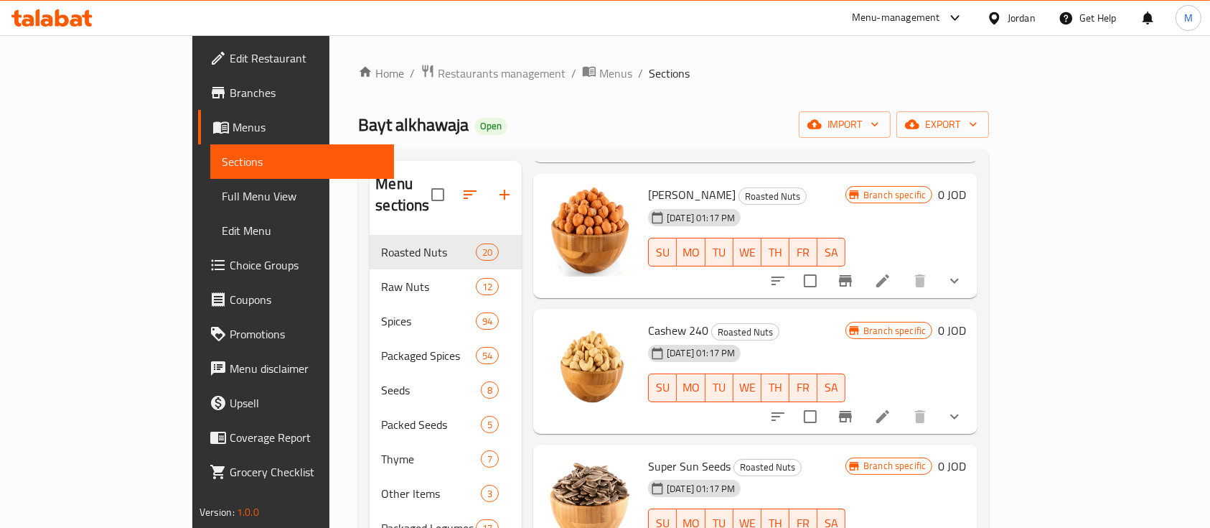
click at [648, 319] on span "Cashew 240" at bounding box center [678, 330] width 60 height 22
copy h6 "Cashew 240"
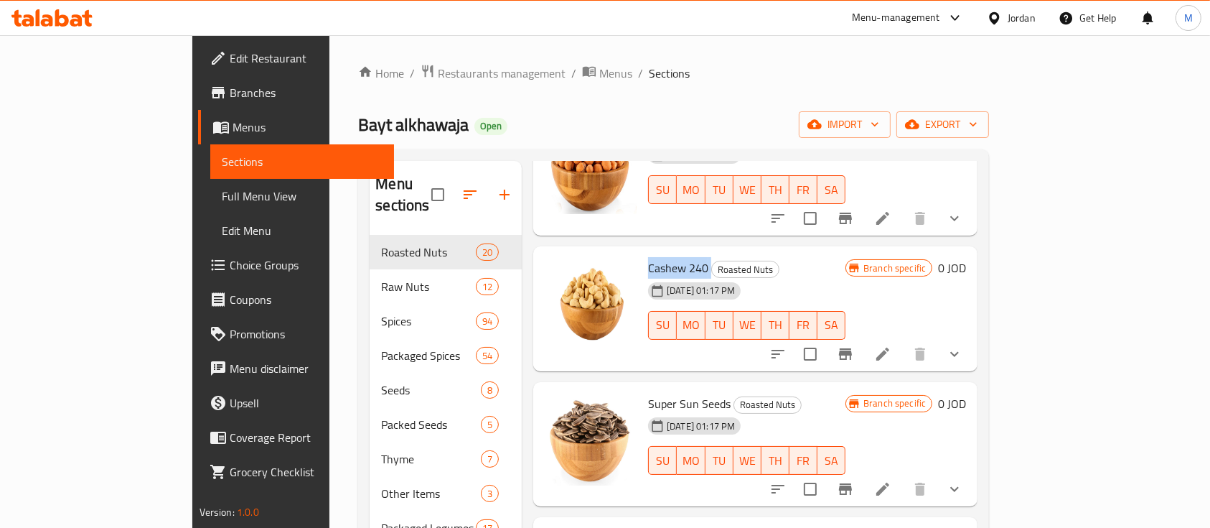
scroll to position [287, 0]
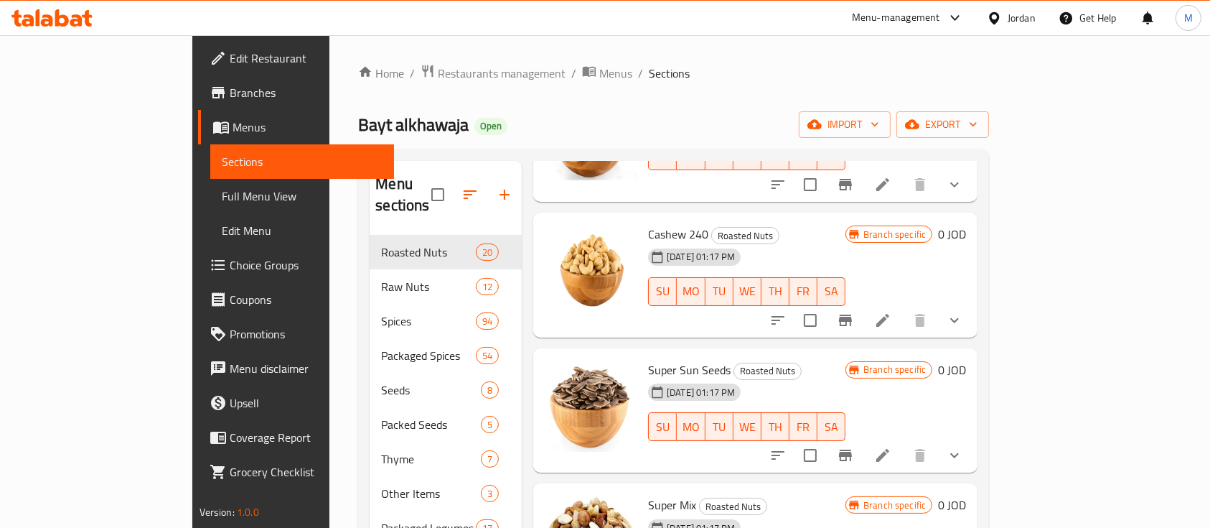
click at [648, 359] on span "Super Sun Seeds" at bounding box center [689, 370] width 83 height 22
